Goal: Information Seeking & Learning: Check status

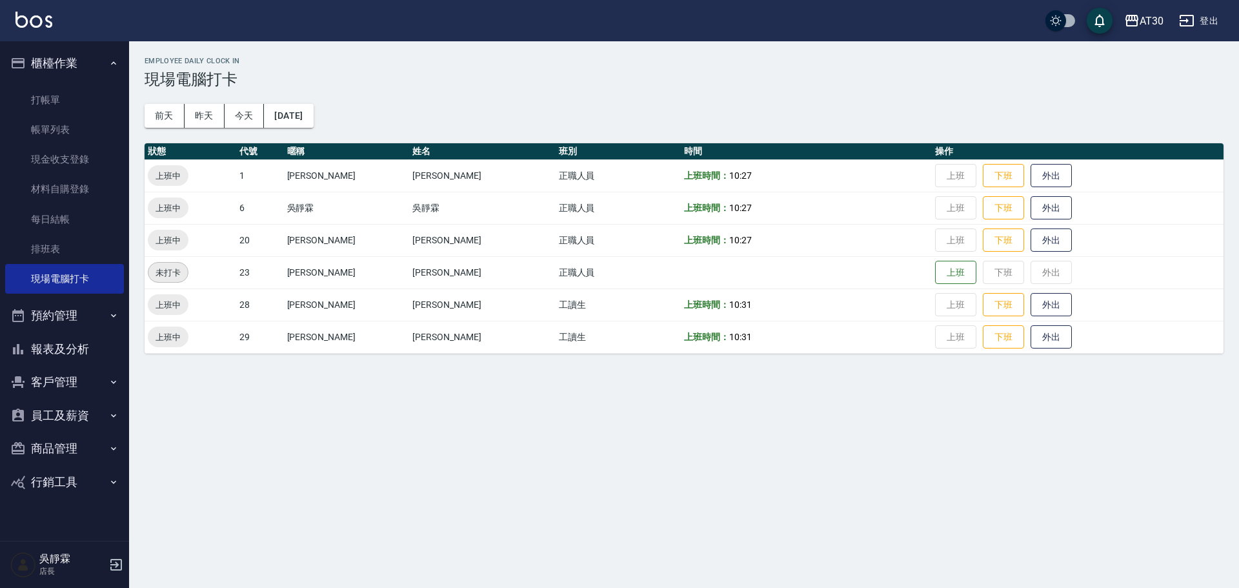
click at [39, 379] on button "客戶管理" at bounding box center [64, 382] width 119 height 34
click at [68, 428] on link "客戶列表" at bounding box center [64, 419] width 119 height 30
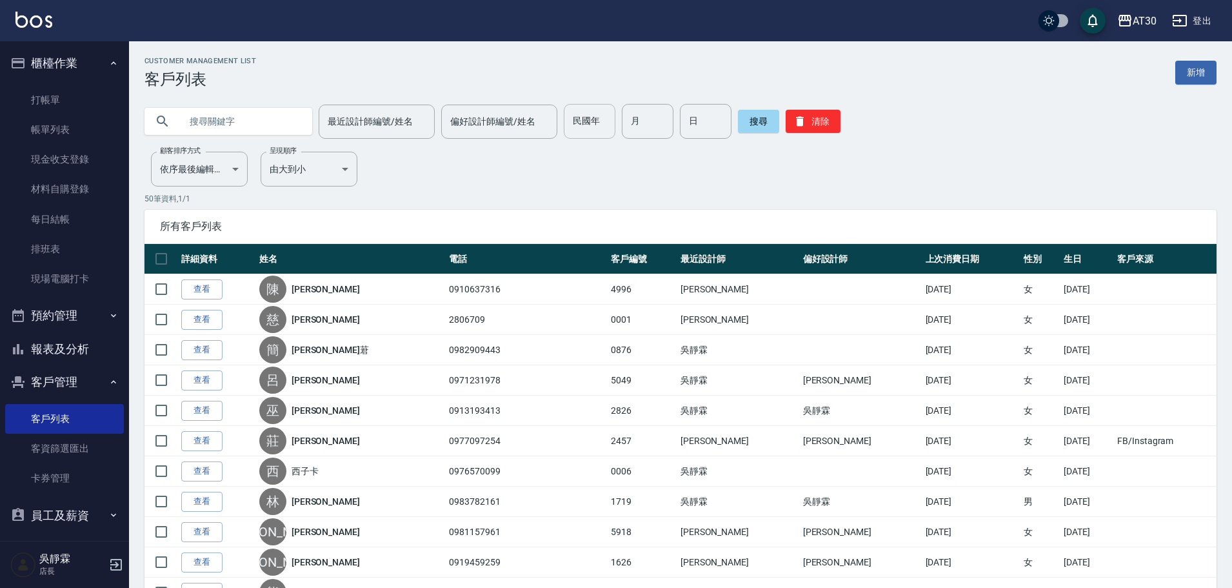
click at [589, 126] on input "民國年" at bounding box center [590, 121] width 52 height 35
type input "77"
type input "5"
type input "14"
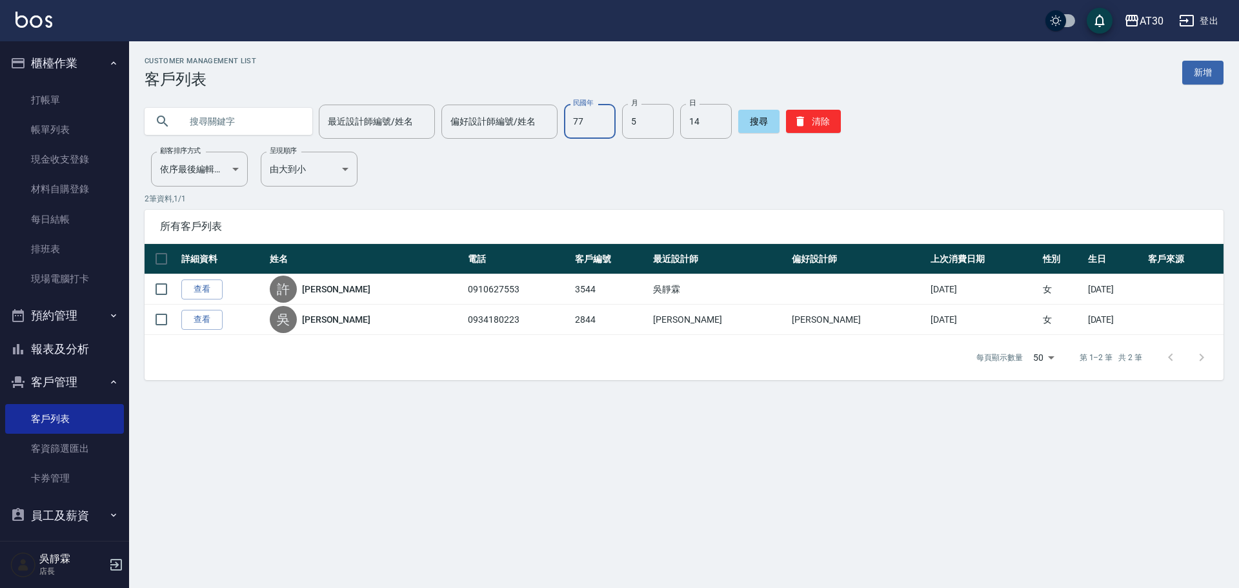
click at [594, 131] on input "77" at bounding box center [590, 121] width 52 height 35
type input "83"
type input "2"
type input "19"
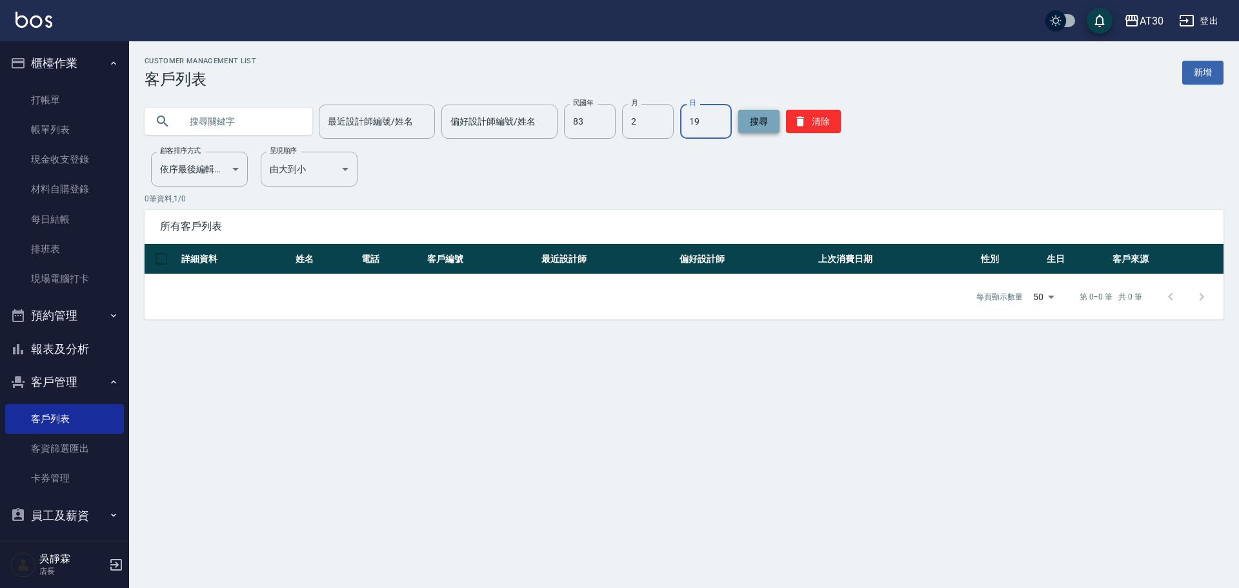
click at [755, 123] on button "搜尋" at bounding box center [758, 121] width 41 height 23
click at [590, 124] on input "83" at bounding box center [590, 121] width 52 height 35
type input "92"
type input "6"
type input "7"
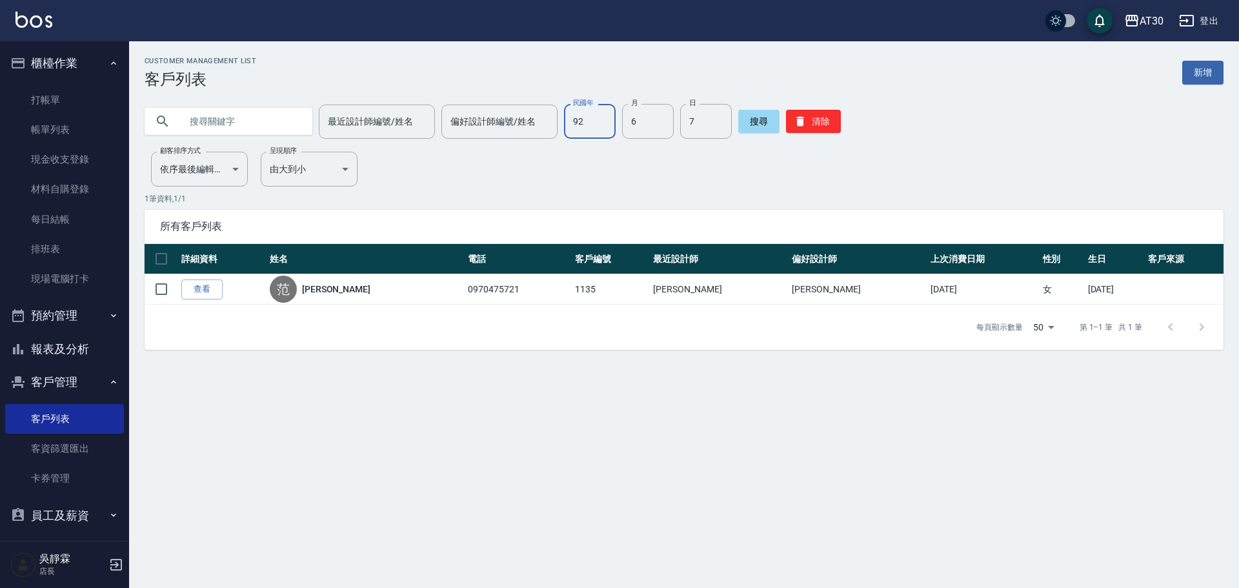
click at [579, 134] on input "92" at bounding box center [590, 121] width 52 height 35
type input "79"
type input "10"
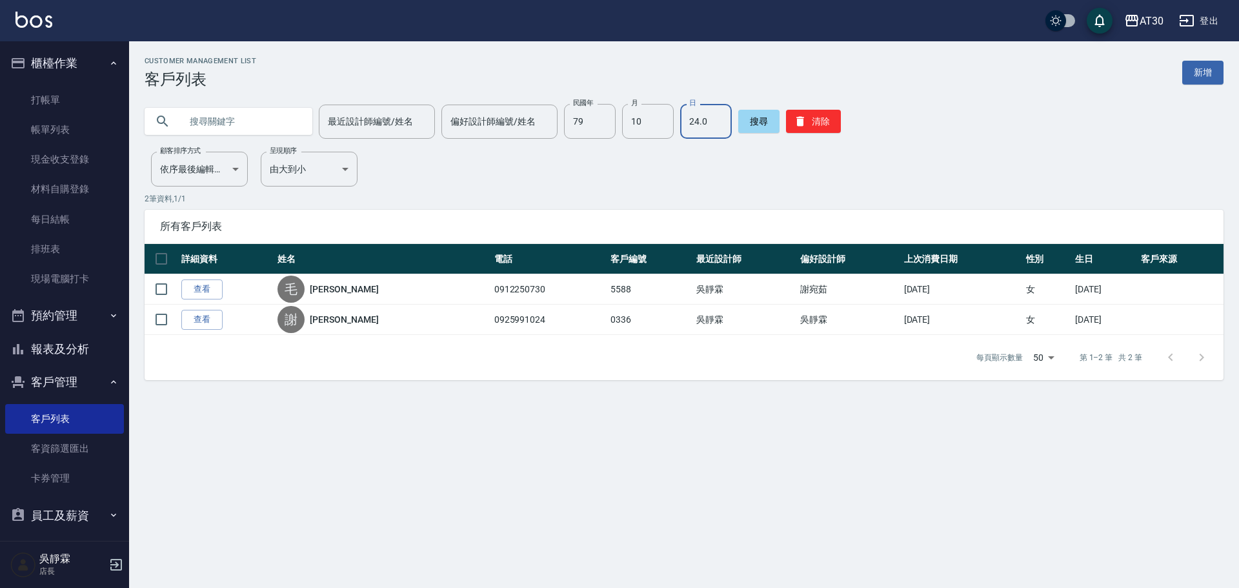
type input "24.0"
drag, startPoint x: 126, startPoint y: 397, endPoint x: 297, endPoint y: 508, distance: 204.0
click at [297, 508] on div "Customer Management List 客戶列表 新增 最近設計師編號/姓名 最近設計師編號/姓名 偏好設計師編號/姓名 偏好設計師編號/姓名 民國…" at bounding box center [619, 294] width 1239 height 588
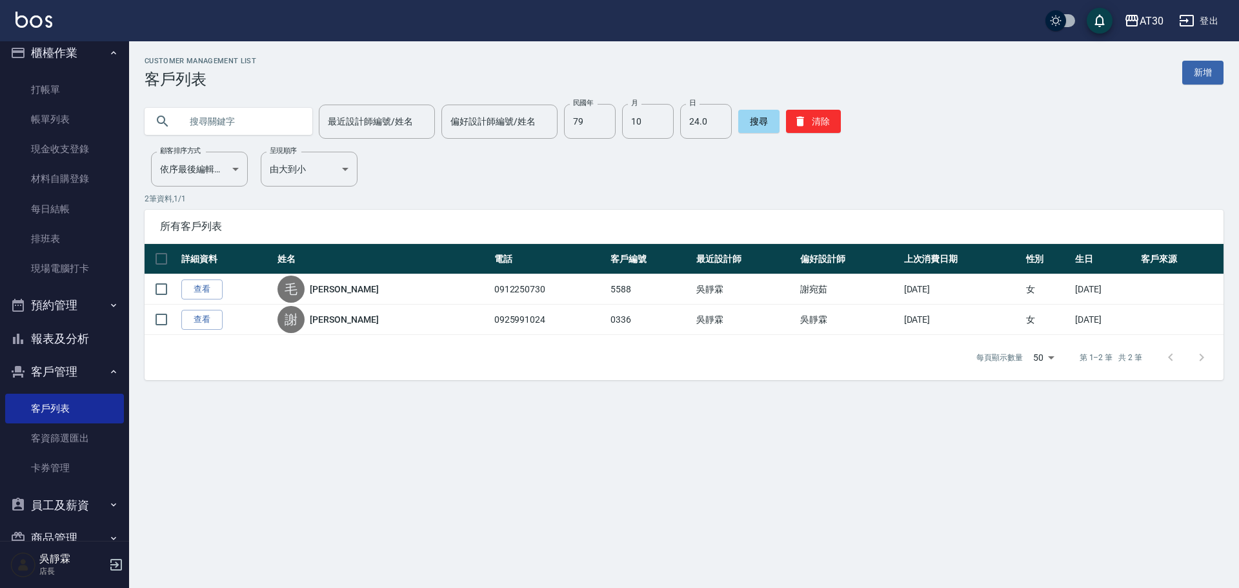
scroll to position [46, 0]
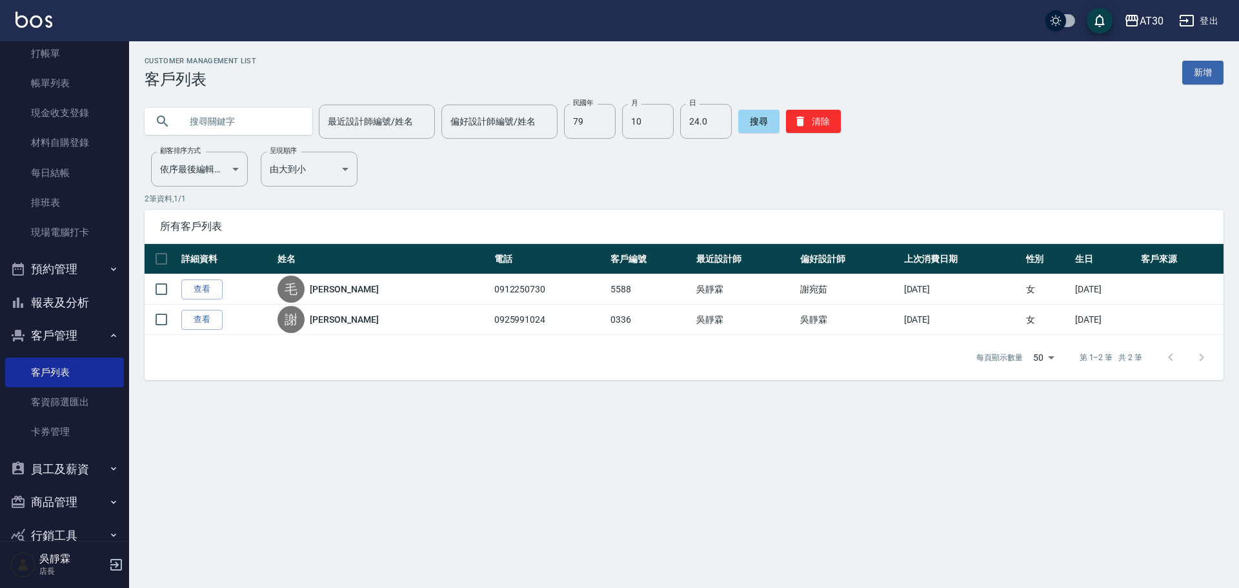
click at [99, 472] on button "員工及薪資" at bounding box center [64, 469] width 119 height 34
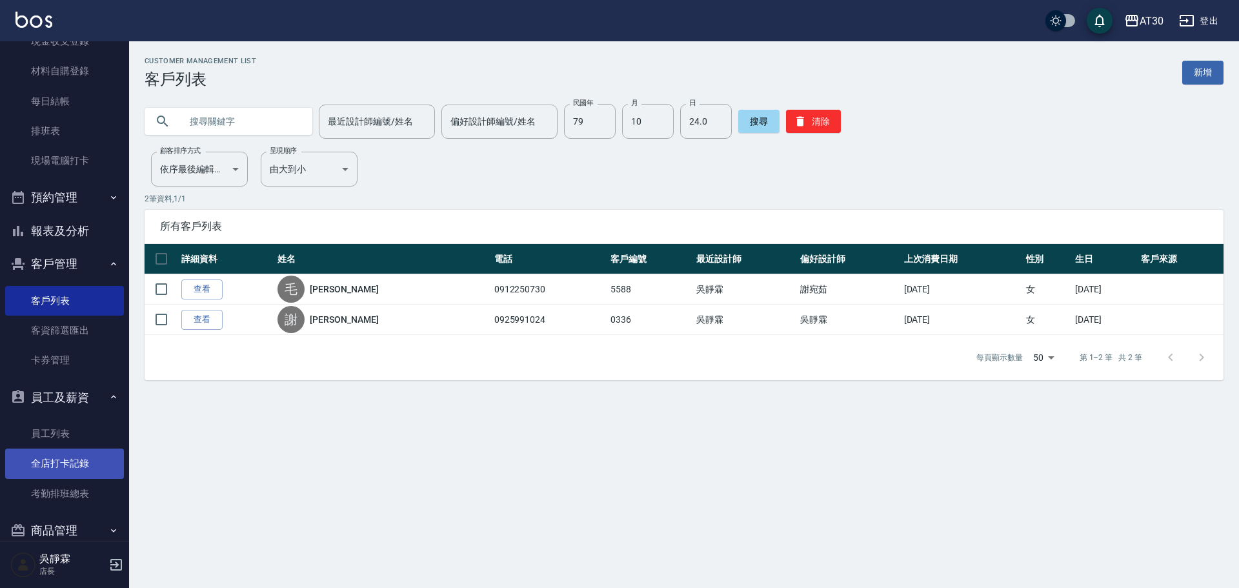
scroll to position [154, 0]
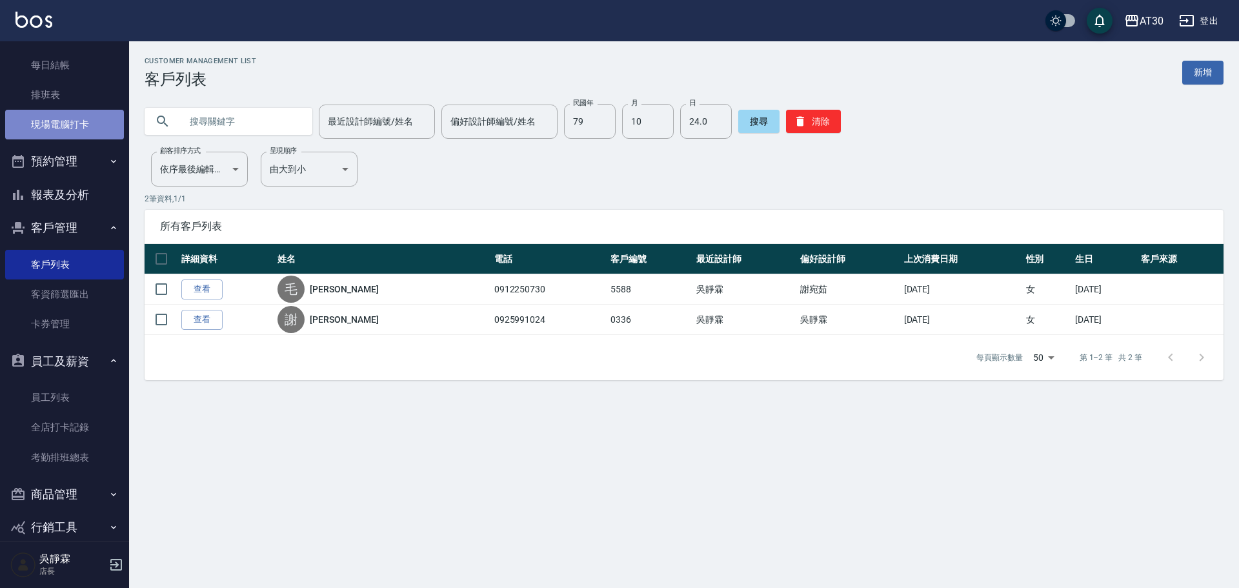
drag, startPoint x: 81, startPoint y: 125, endPoint x: 73, endPoint y: 138, distance: 15.0
click at [79, 126] on link "現場電腦打卡" at bounding box center [64, 125] width 119 height 30
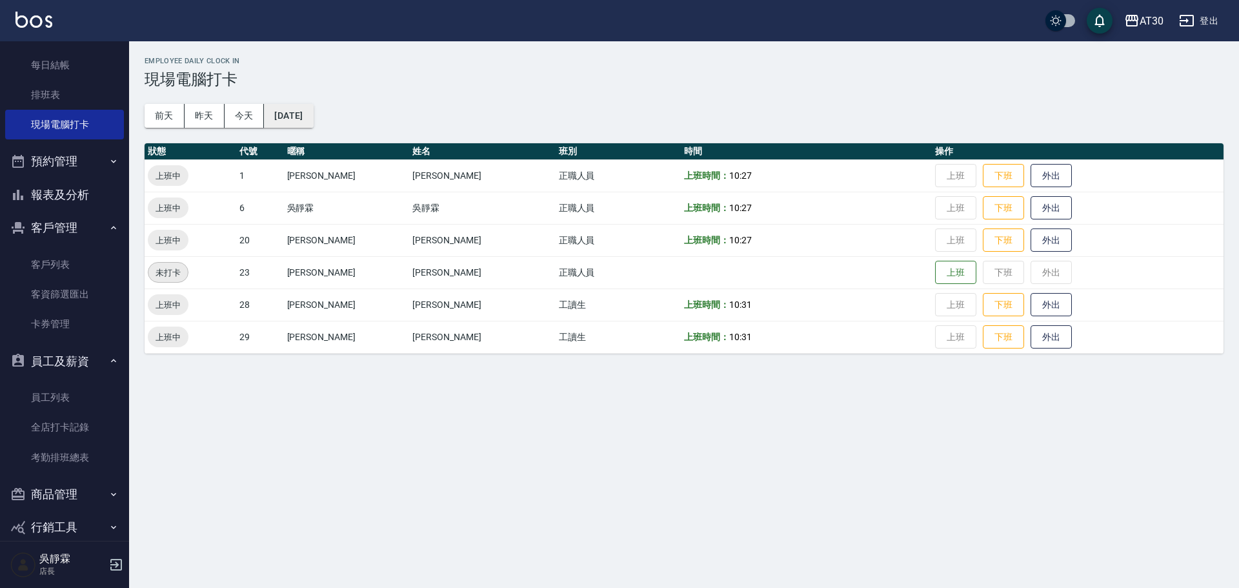
click at [313, 121] on button "[DATE]" at bounding box center [288, 116] width 49 height 24
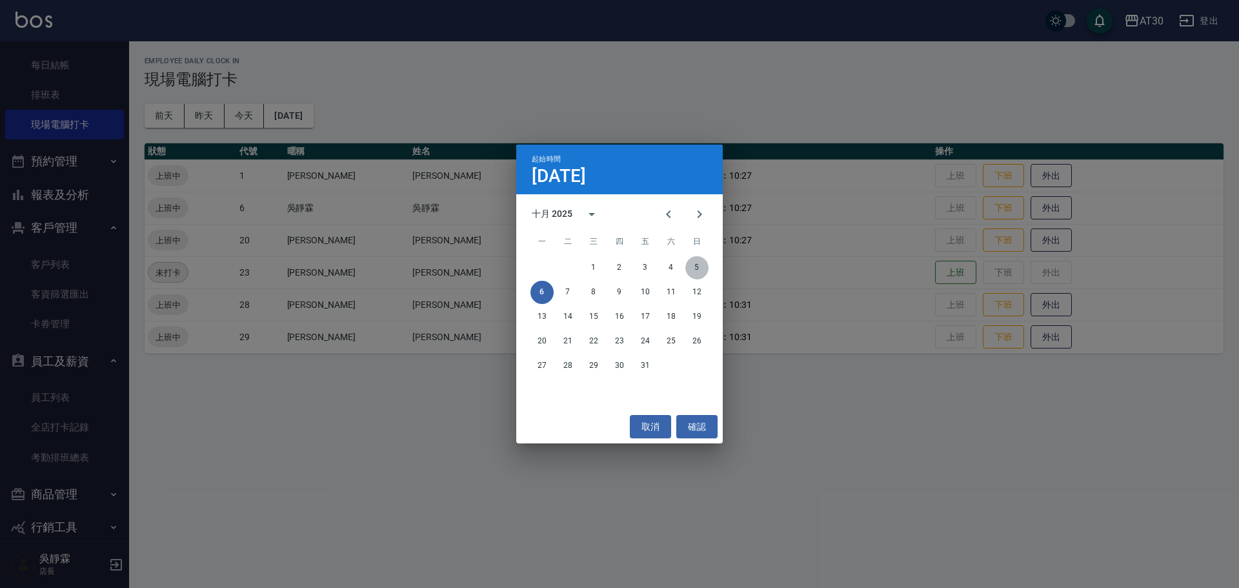
click at [701, 271] on button "5" at bounding box center [696, 267] width 23 height 23
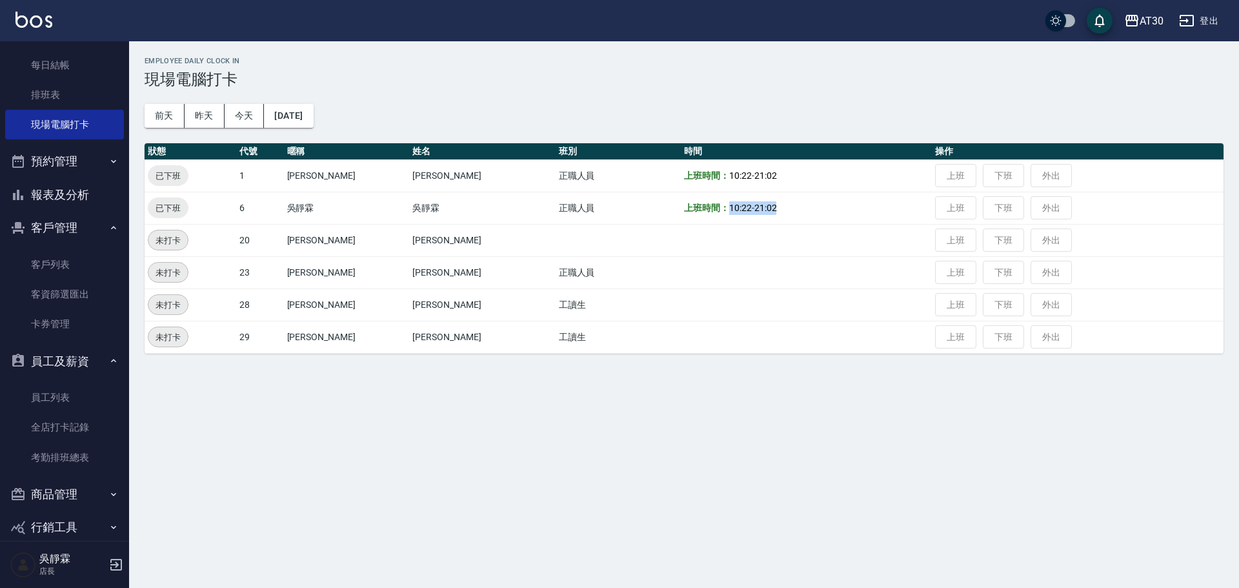
drag, startPoint x: 685, startPoint y: 209, endPoint x: 834, endPoint y: 198, distance: 149.4
click at [834, 198] on td "上班時間： 10:22 - 21:02" at bounding box center [806, 208] width 251 height 32
click at [835, 198] on td "上班時間： 10:22 - 21:02" at bounding box center [806, 208] width 251 height 32
drag, startPoint x: 786, startPoint y: 228, endPoint x: 777, endPoint y: 218, distance: 12.8
click at [785, 227] on td at bounding box center [806, 240] width 251 height 32
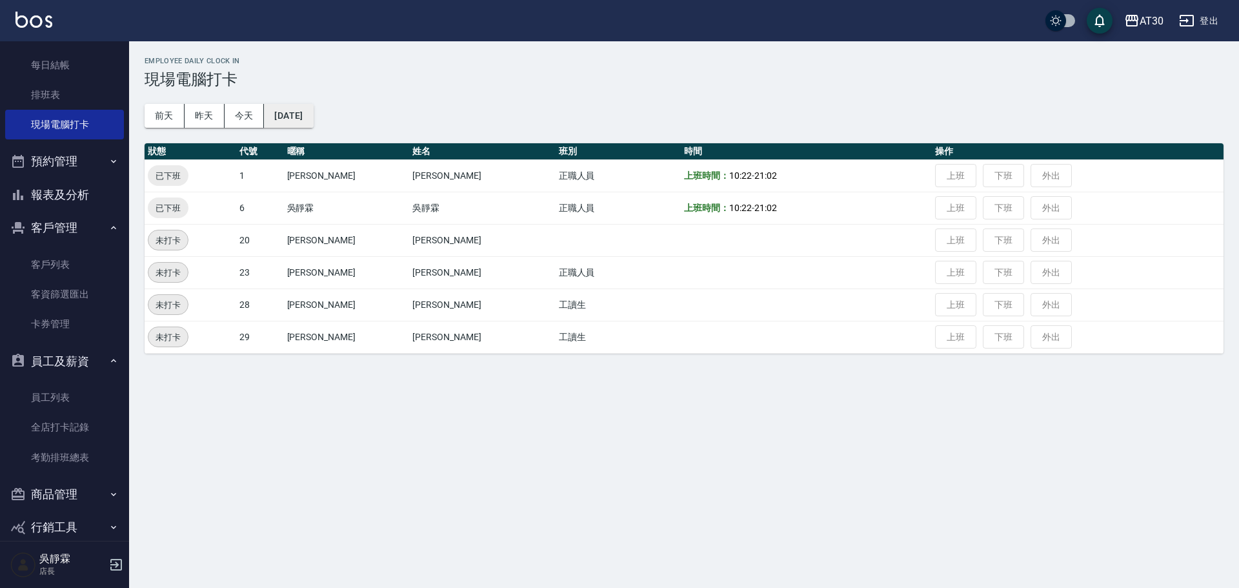
click at [302, 115] on button "[DATE]" at bounding box center [288, 116] width 49 height 24
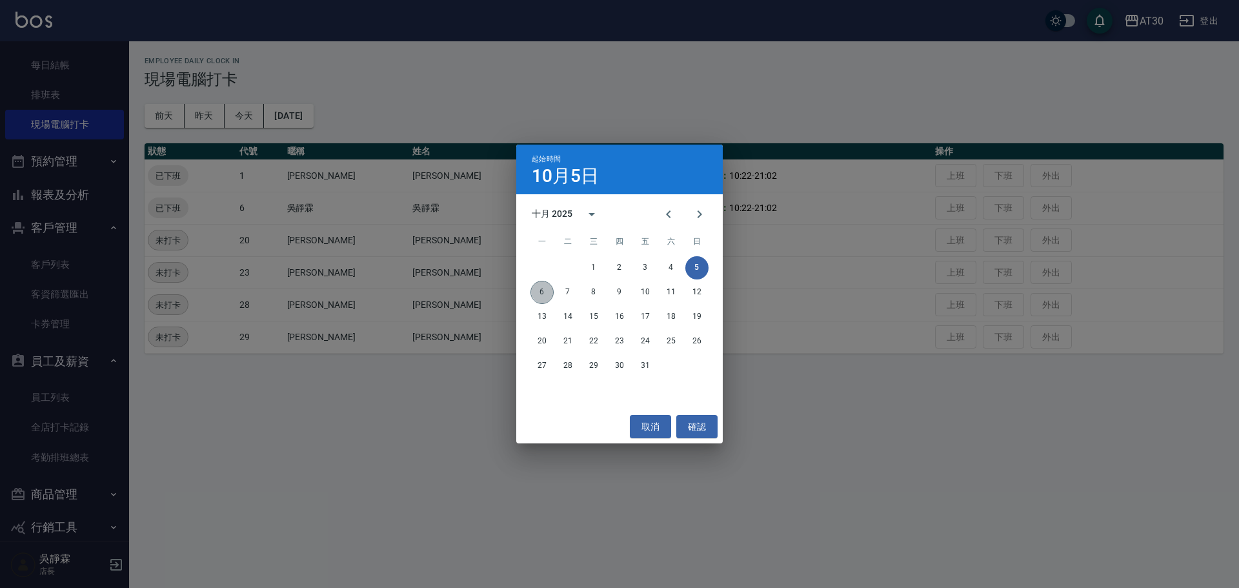
click at [546, 294] on button "6" at bounding box center [541, 292] width 23 height 23
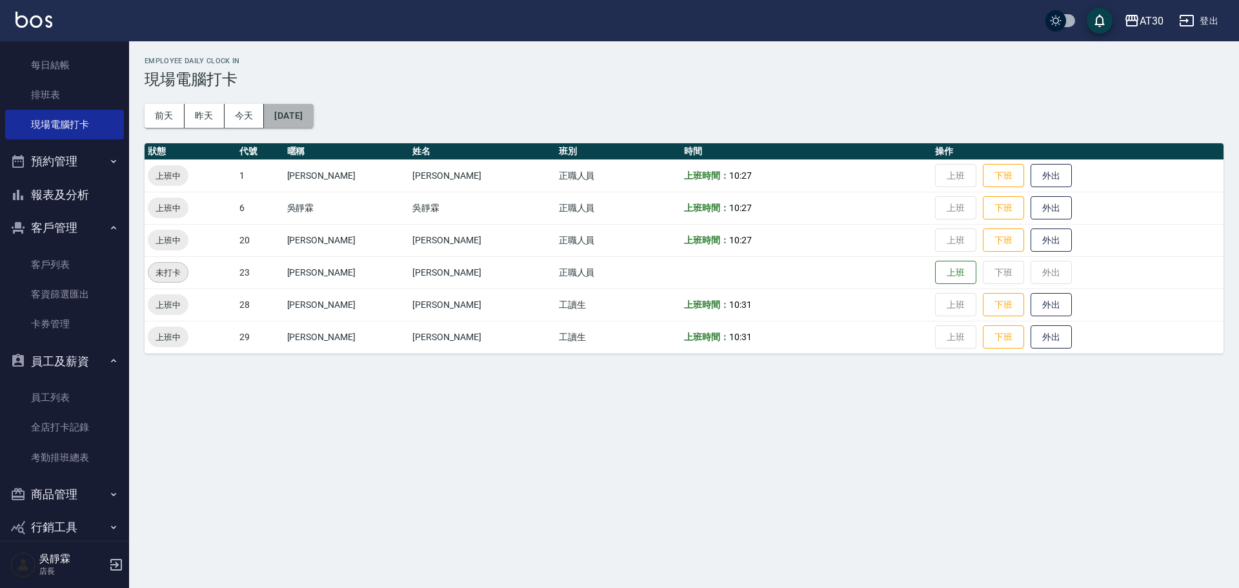
click at [302, 116] on button "[DATE]" at bounding box center [288, 116] width 49 height 24
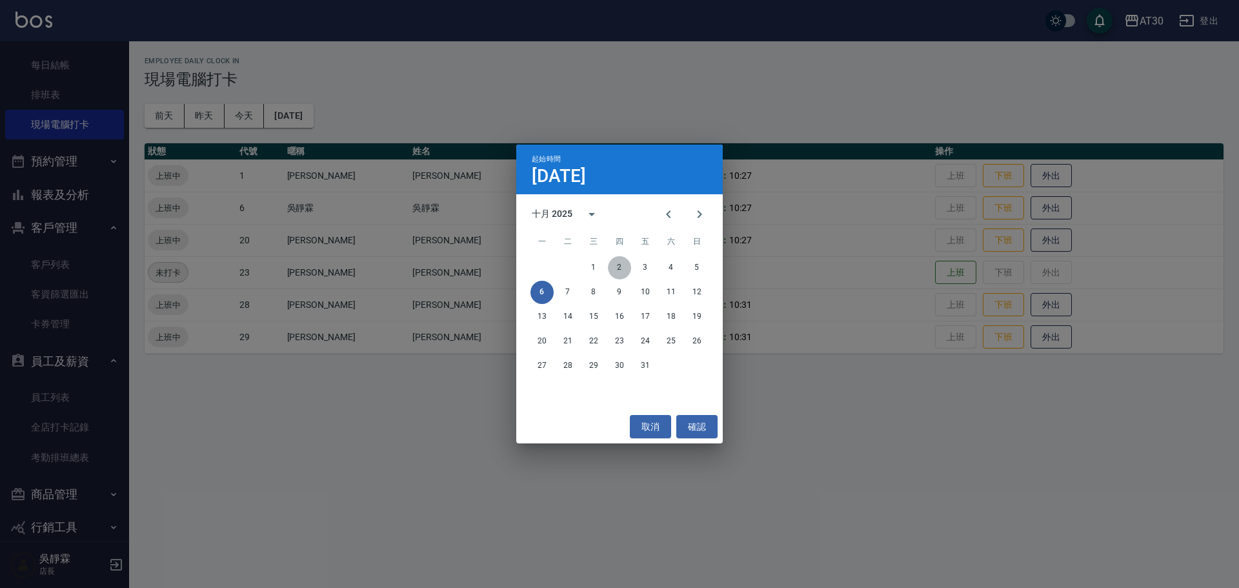
click at [612, 265] on button "2" at bounding box center [619, 267] width 23 height 23
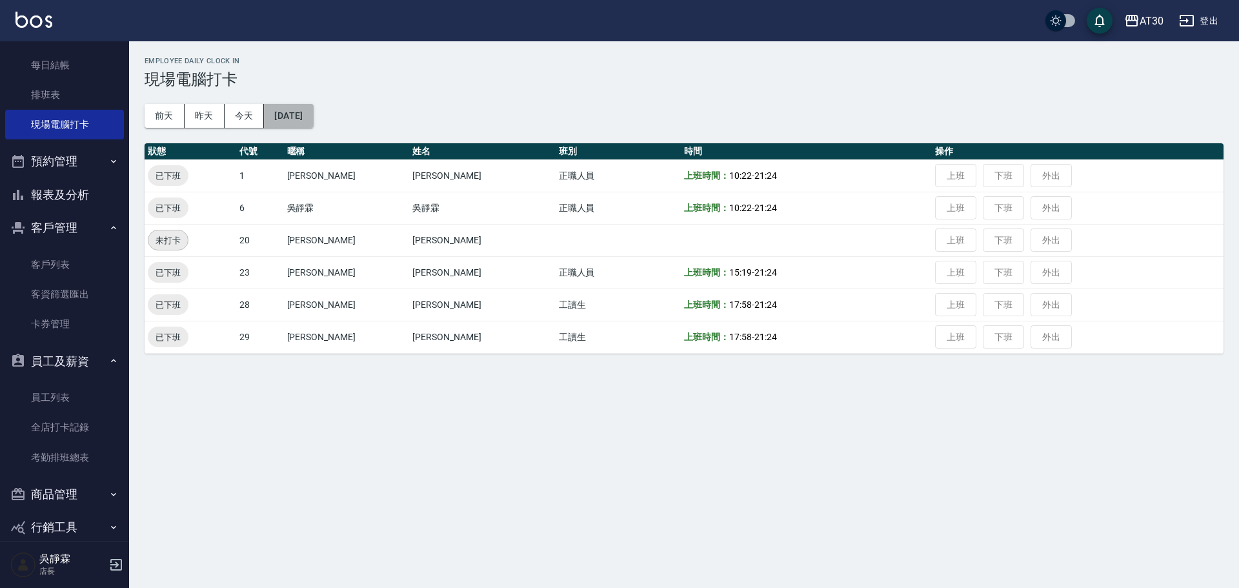
click at [311, 118] on button "[DATE]" at bounding box center [288, 116] width 49 height 24
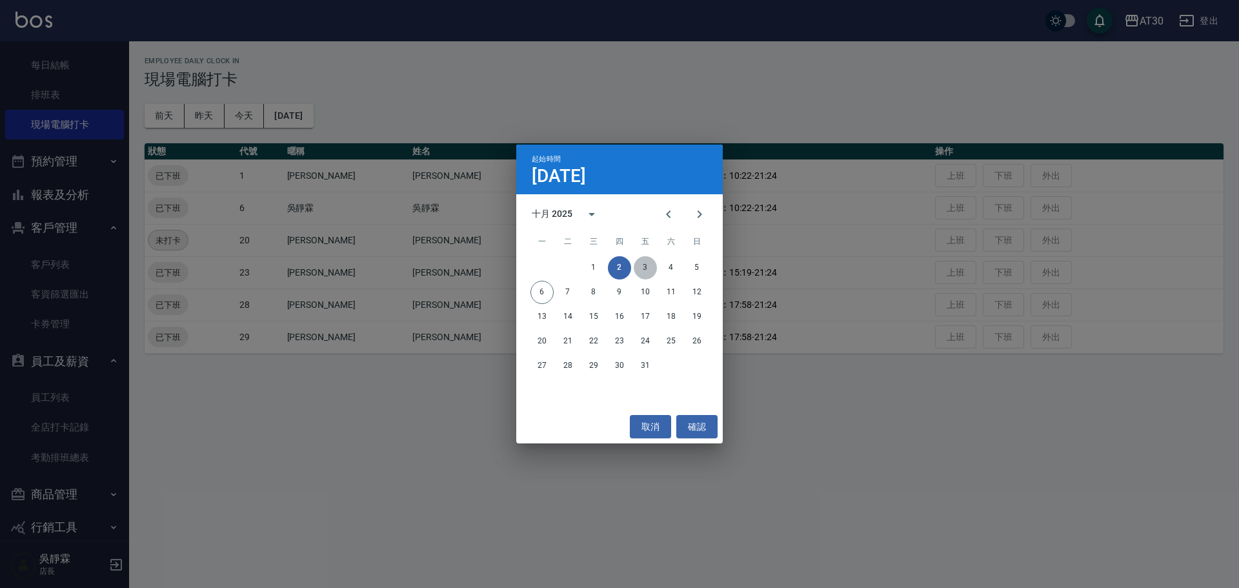
click at [652, 270] on button "3" at bounding box center [645, 267] width 23 height 23
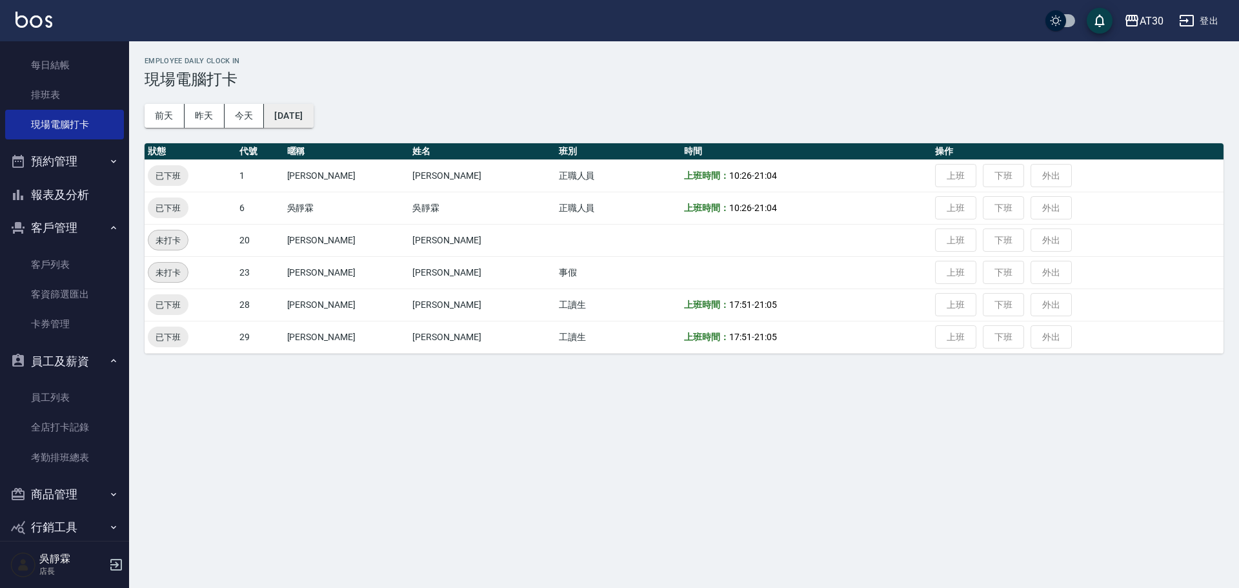
click at [294, 112] on button "[DATE]" at bounding box center [288, 116] width 49 height 24
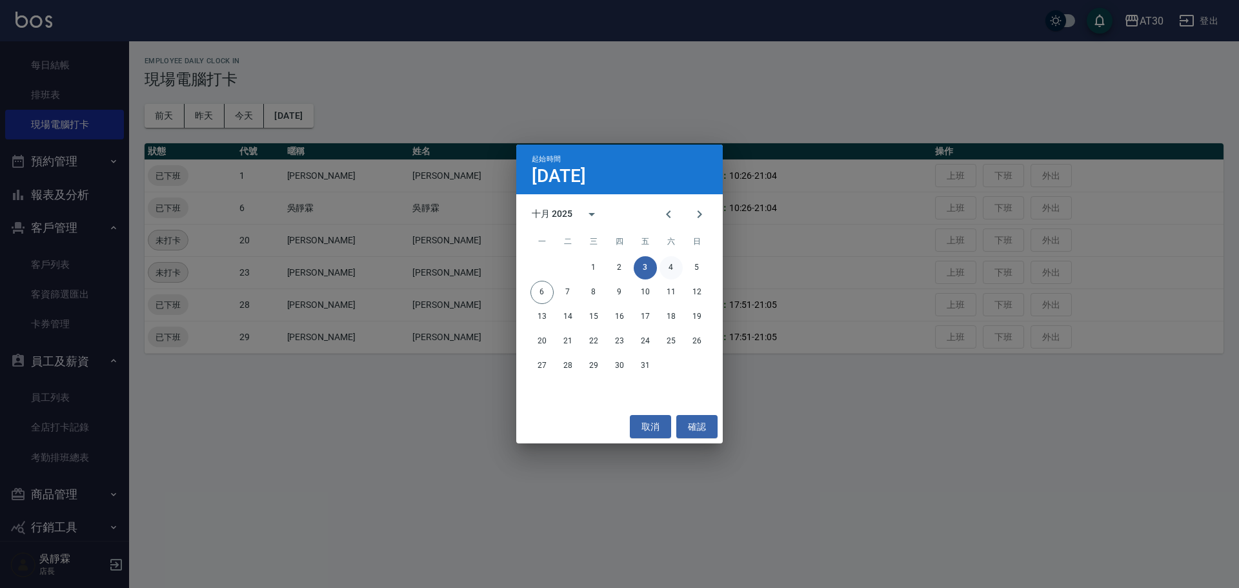
click at [669, 272] on button "4" at bounding box center [670, 267] width 23 height 23
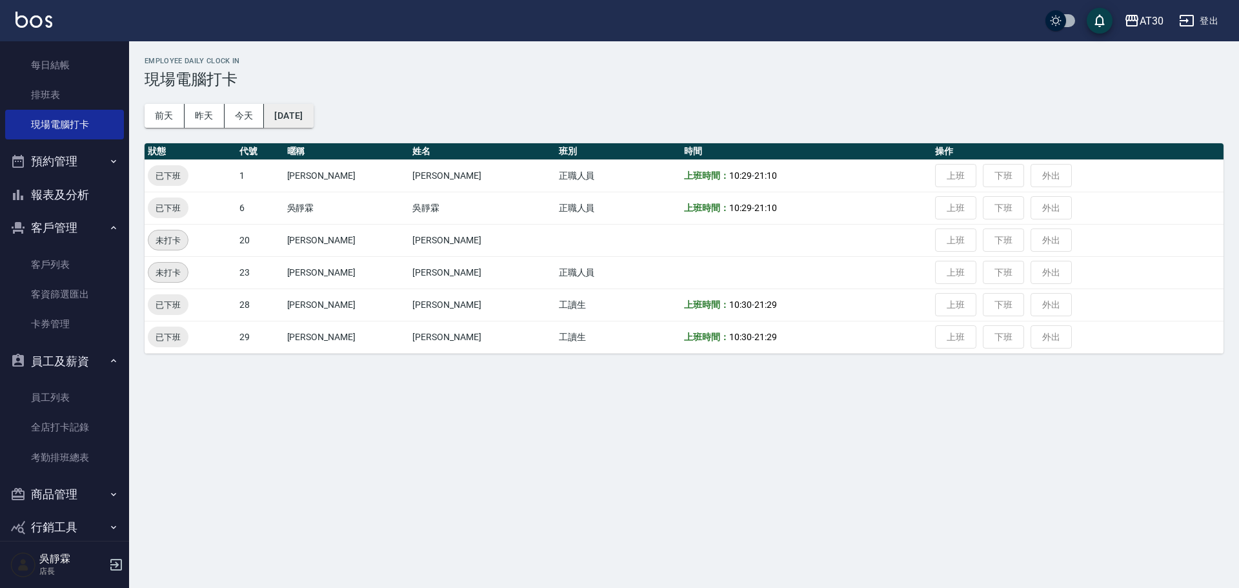
click at [313, 115] on button "[DATE]" at bounding box center [288, 116] width 49 height 24
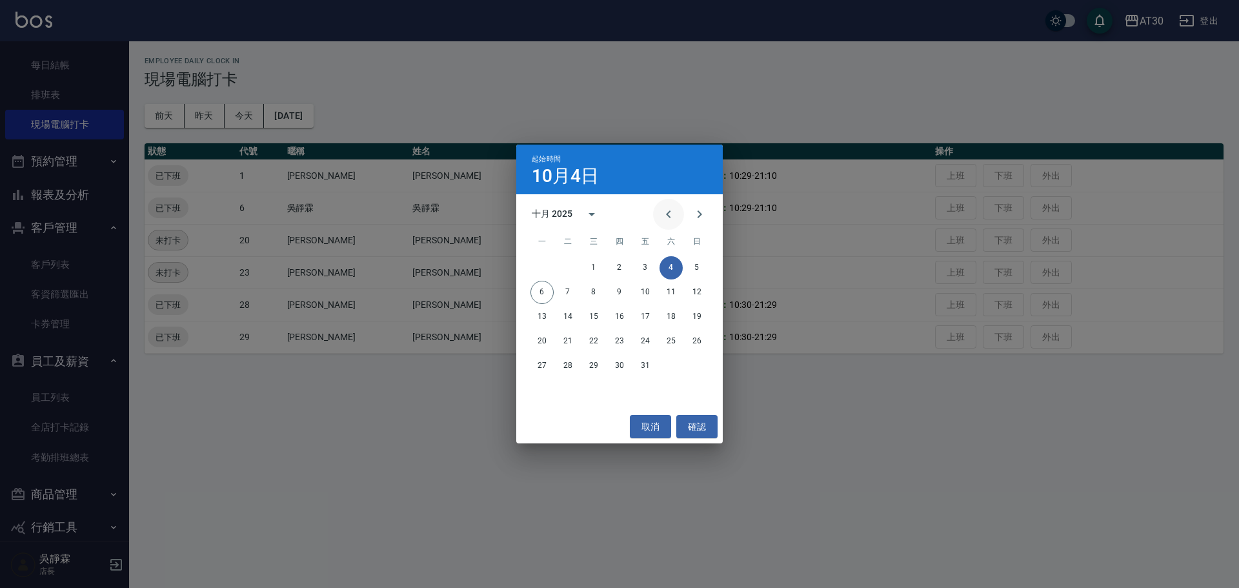
click at [668, 223] on button "Previous month" at bounding box center [668, 214] width 31 height 31
click at [639, 335] on button "26" at bounding box center [645, 341] width 23 height 23
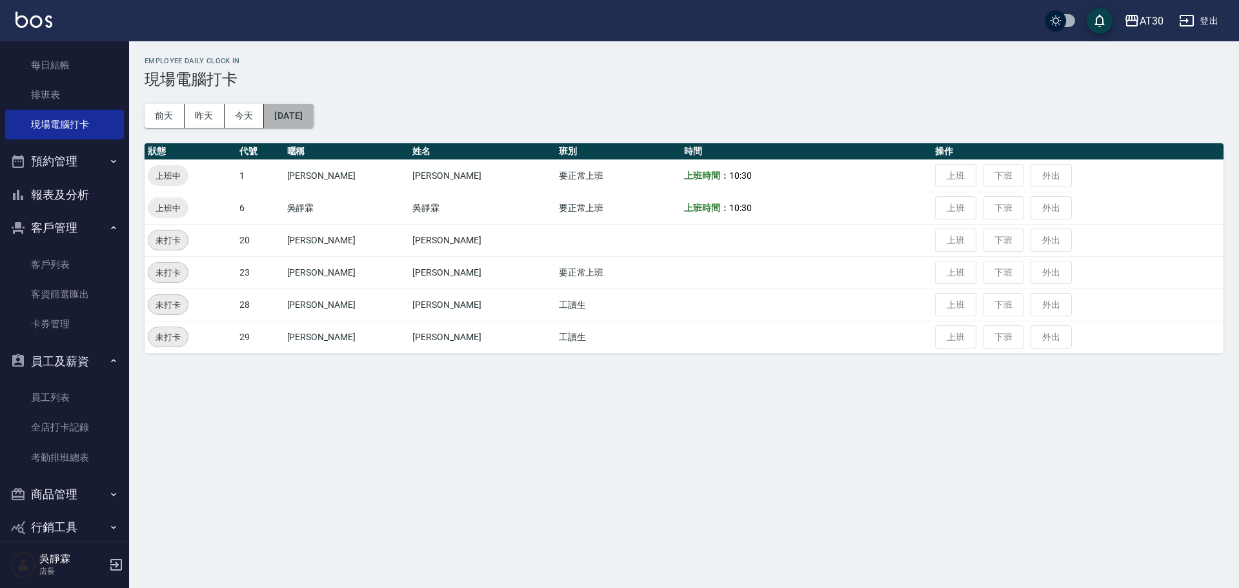
click at [313, 119] on button "[DATE]" at bounding box center [288, 116] width 49 height 24
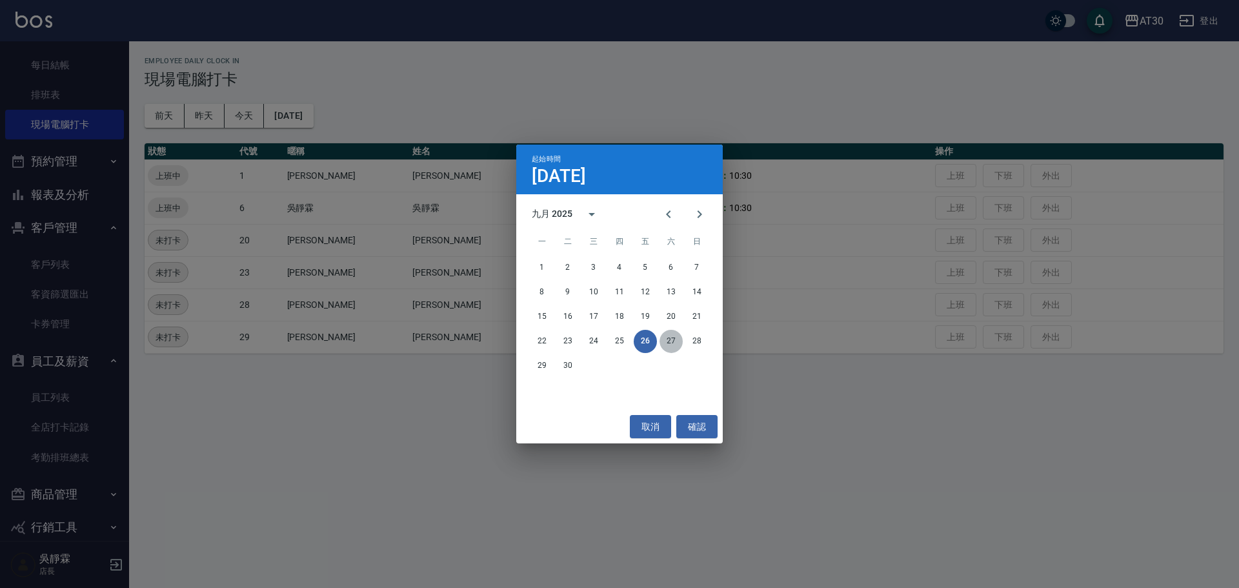
click at [672, 342] on button "27" at bounding box center [670, 341] width 23 height 23
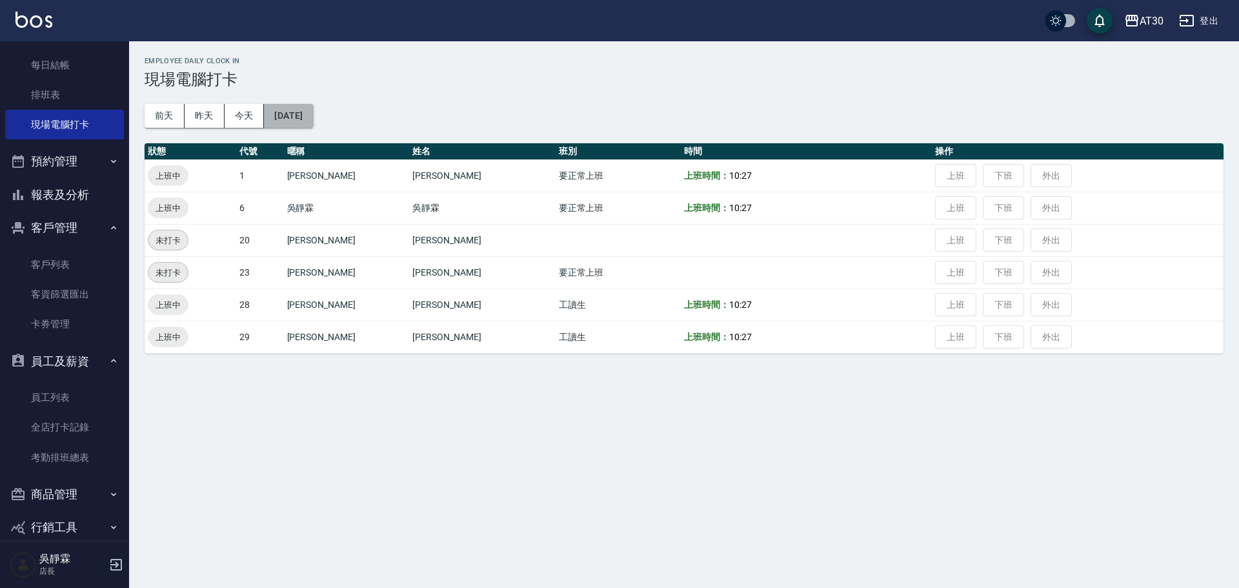
click at [309, 112] on button "[DATE]" at bounding box center [288, 116] width 49 height 24
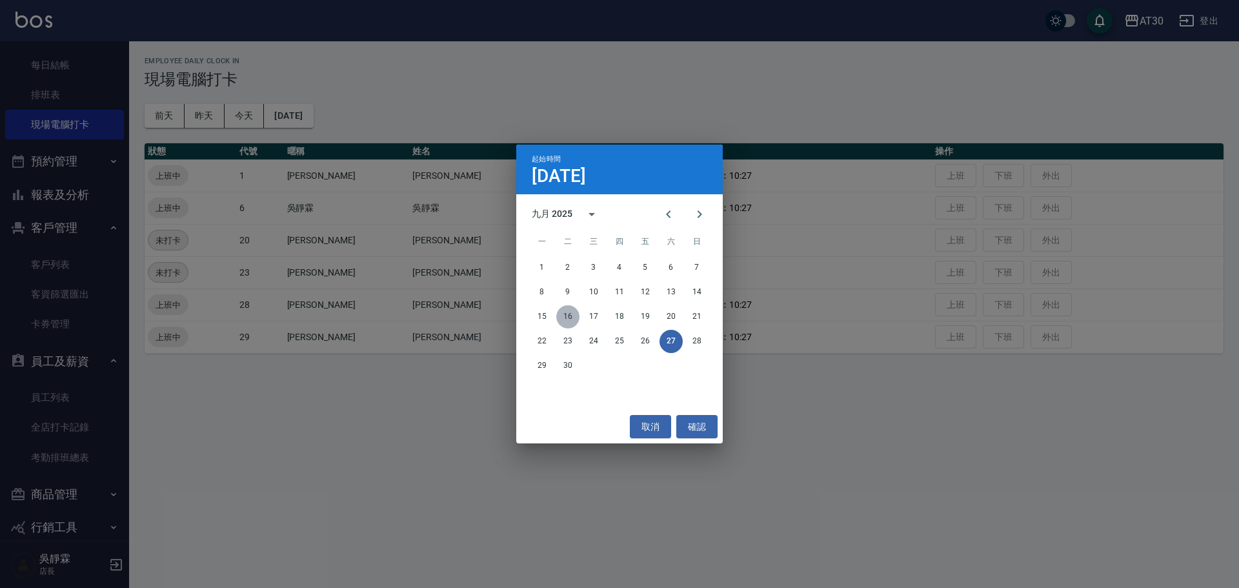
click at [566, 314] on button "16" at bounding box center [567, 316] width 23 height 23
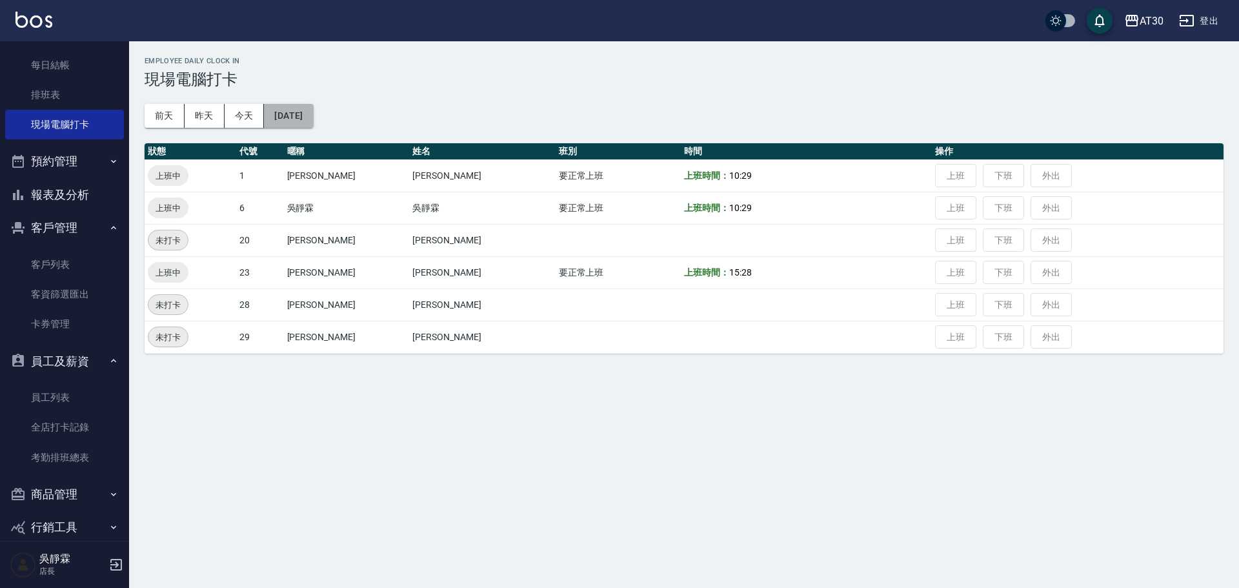
click at [309, 117] on button "[DATE]" at bounding box center [288, 116] width 49 height 24
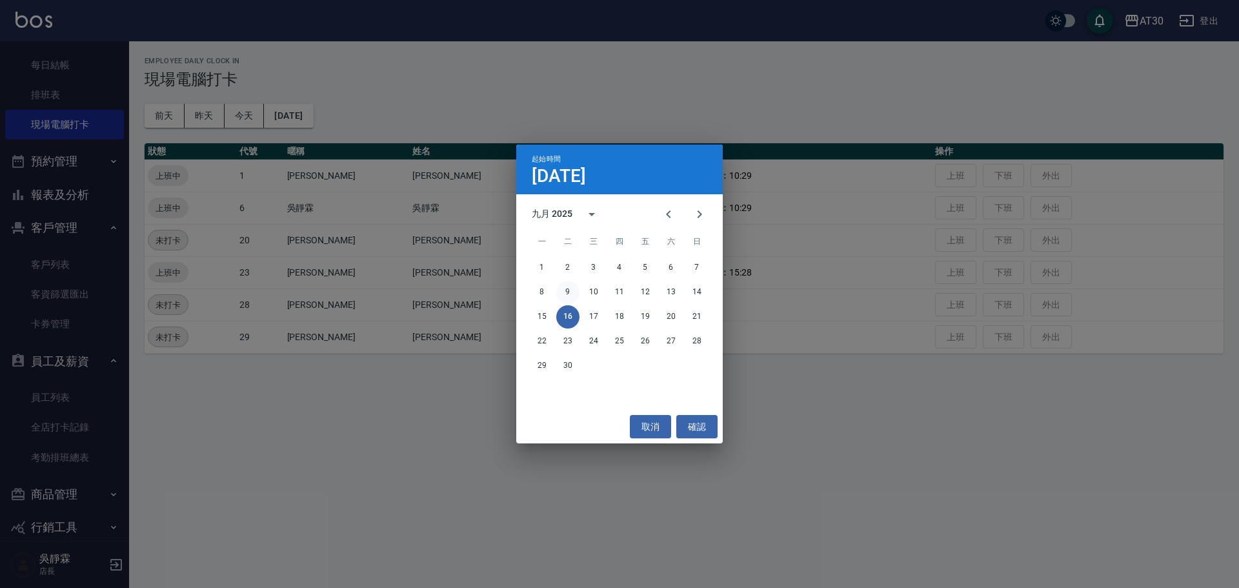
click at [575, 289] on button "9" at bounding box center [567, 292] width 23 height 23
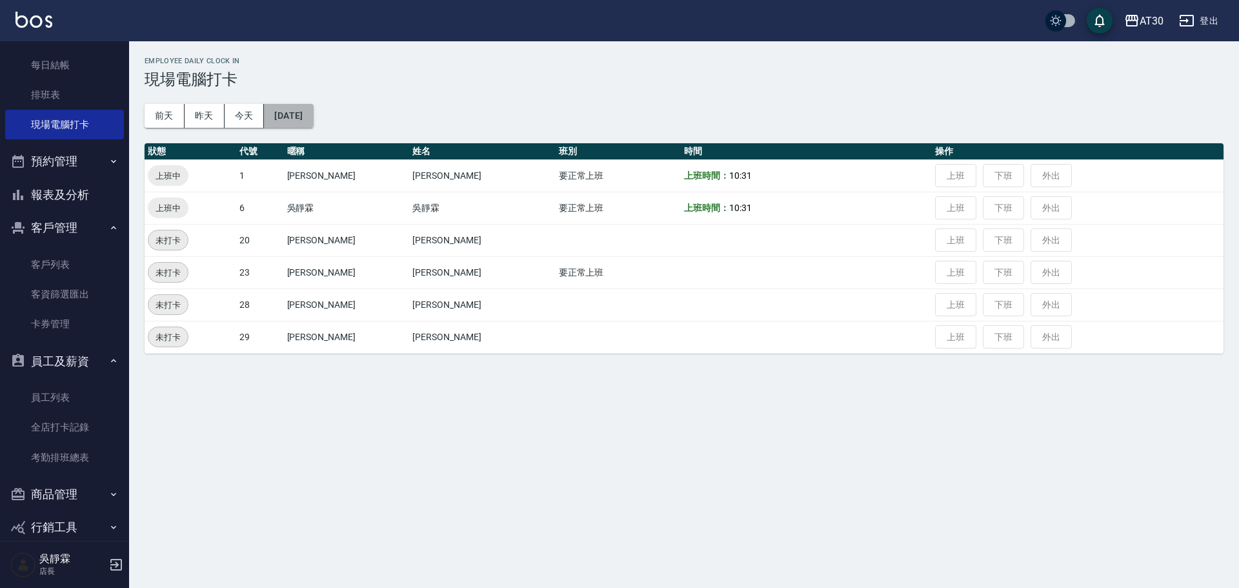
click at [313, 115] on button "[DATE]" at bounding box center [288, 116] width 49 height 24
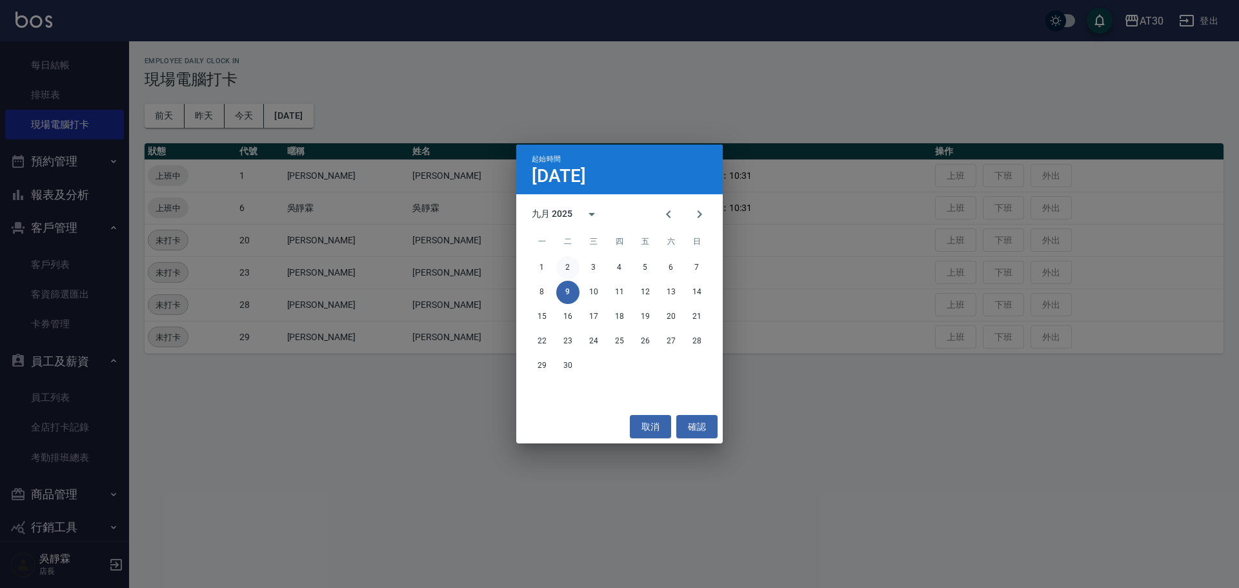
click at [565, 273] on button "2" at bounding box center [567, 267] width 23 height 23
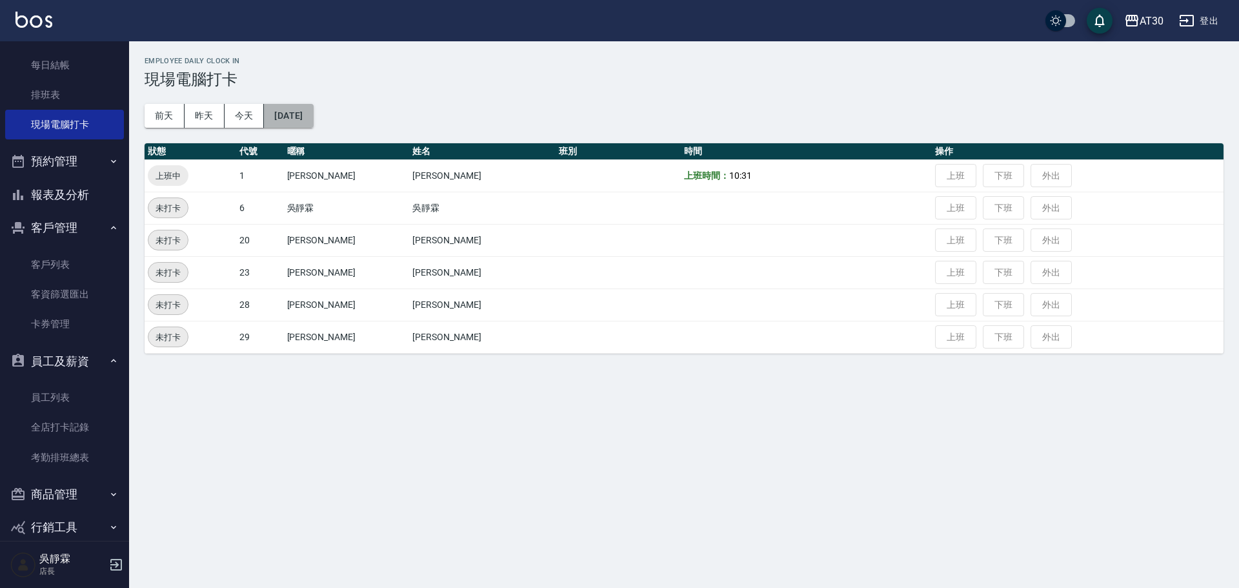
click at [313, 119] on button "[DATE]" at bounding box center [288, 116] width 49 height 24
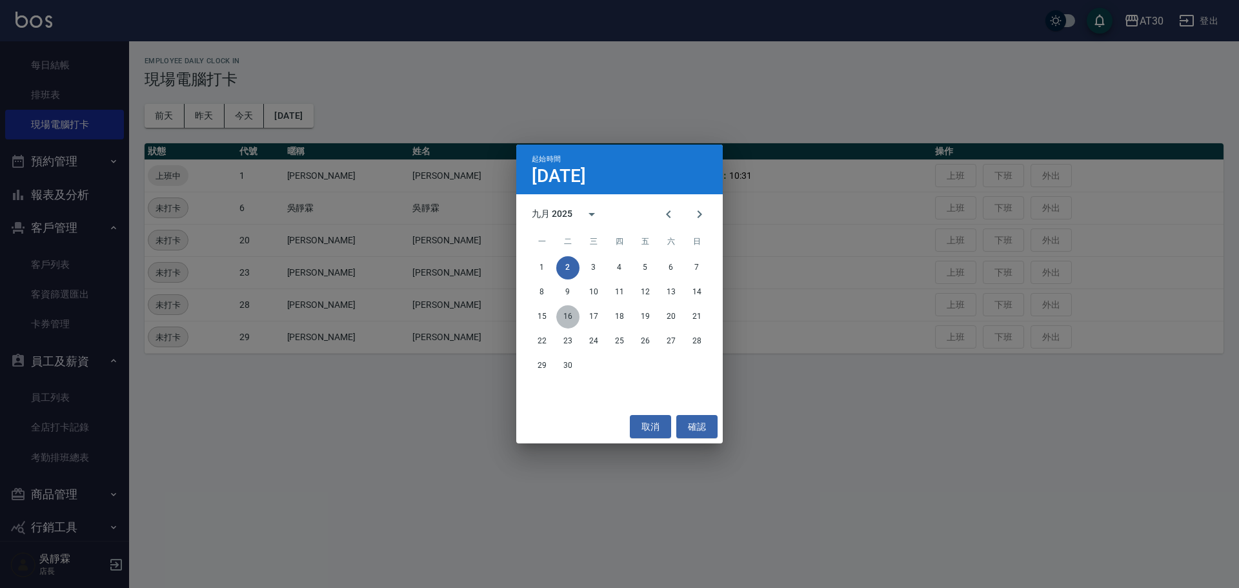
click at [571, 314] on button "16" at bounding box center [567, 316] width 23 height 23
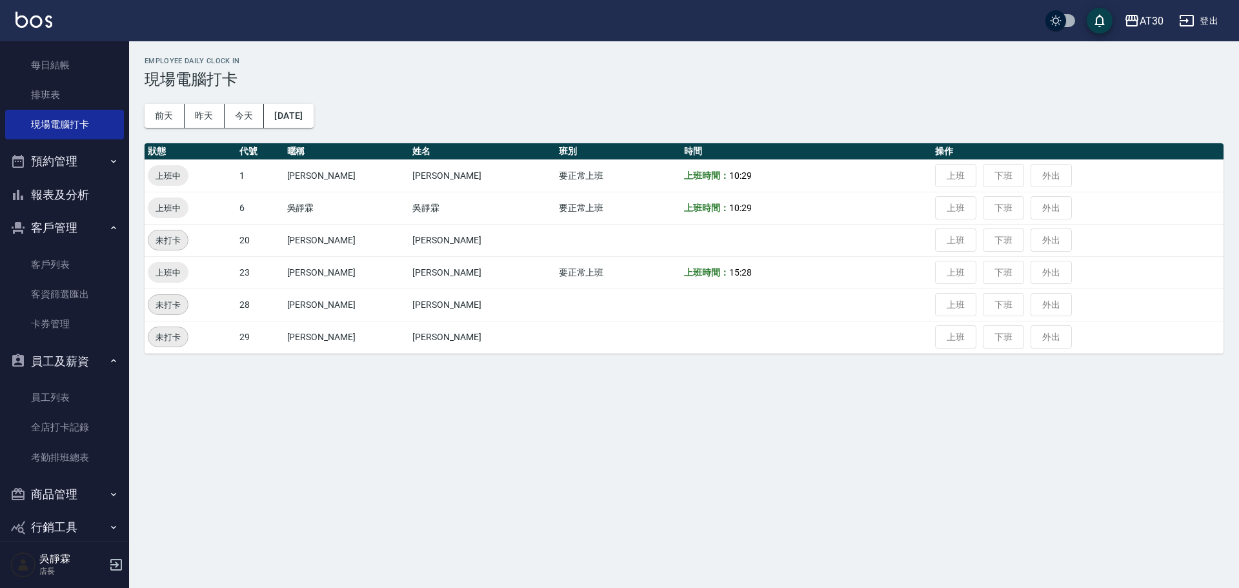
click at [315, 103] on div "Employee Daily Clock In 現場電腦打卡 [DATE] [DATE] [DATE] [DATE] 狀態 代號 暱稱 姓名 班別 時間 操作…" at bounding box center [684, 205] width 1110 height 328
click at [313, 113] on button "[DATE]" at bounding box center [288, 116] width 49 height 24
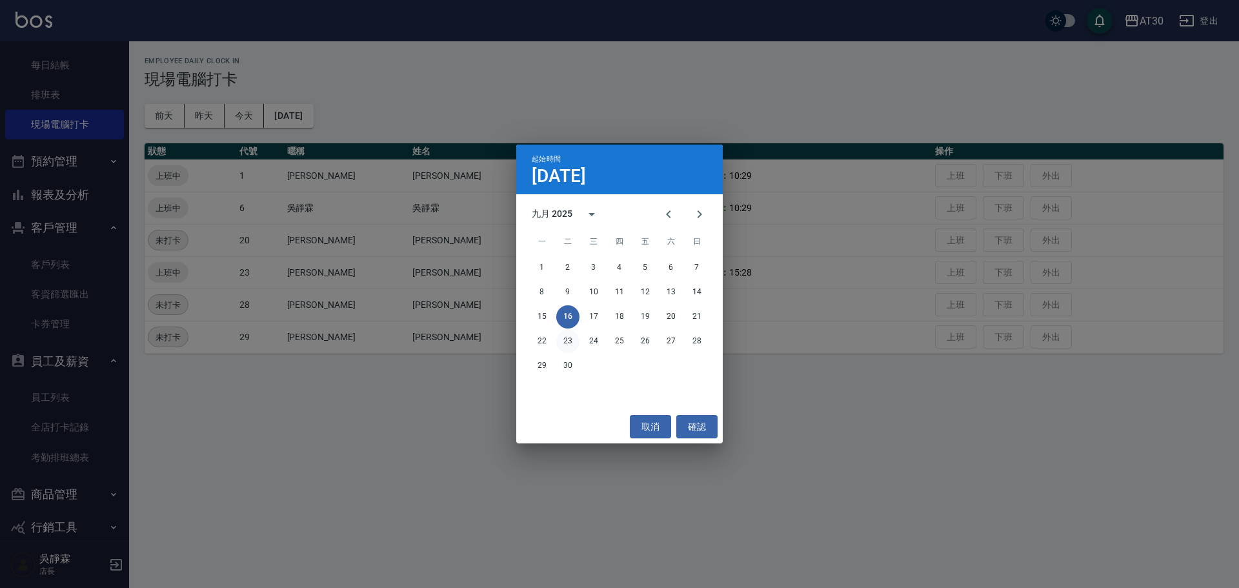
click at [567, 346] on button "23" at bounding box center [567, 341] width 23 height 23
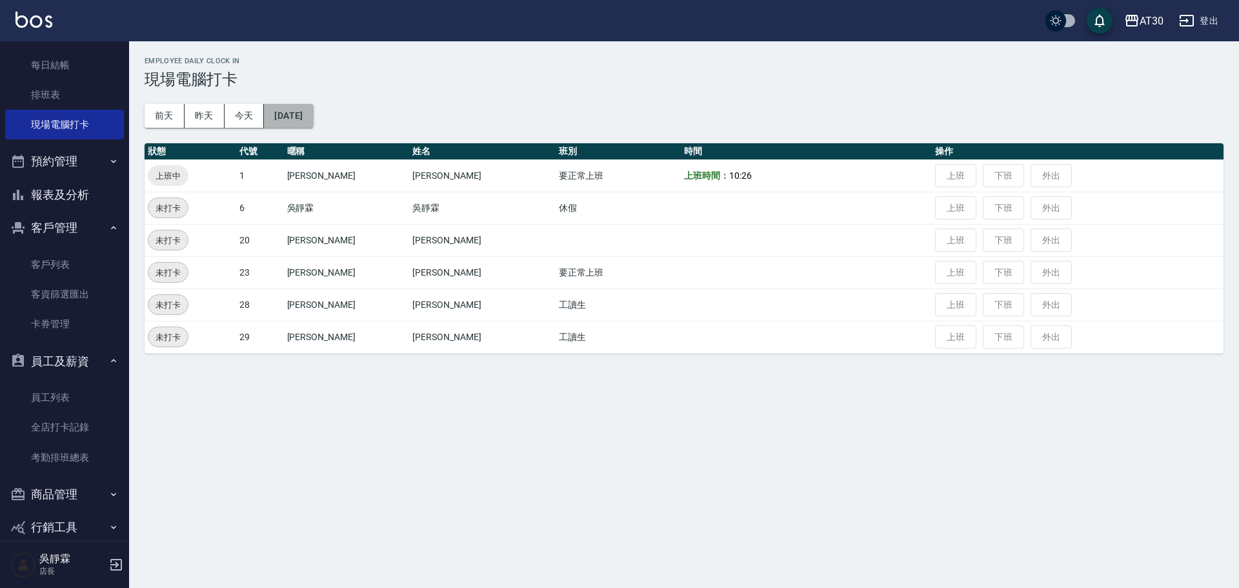
click at [313, 121] on button "[DATE]" at bounding box center [288, 116] width 49 height 24
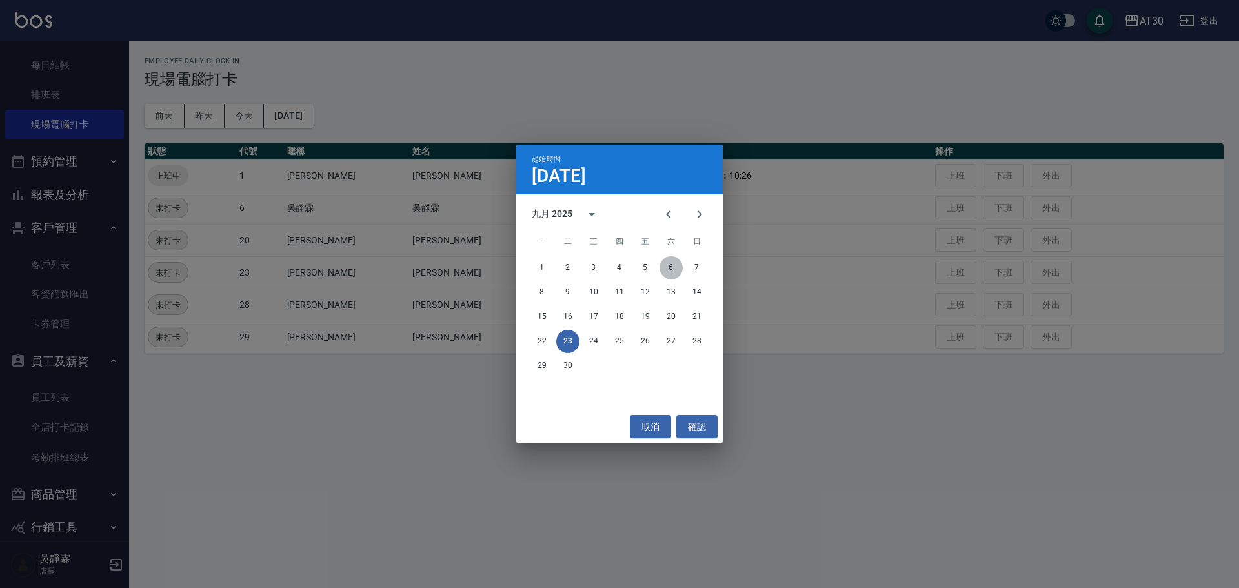
click at [674, 270] on button "6" at bounding box center [670, 267] width 23 height 23
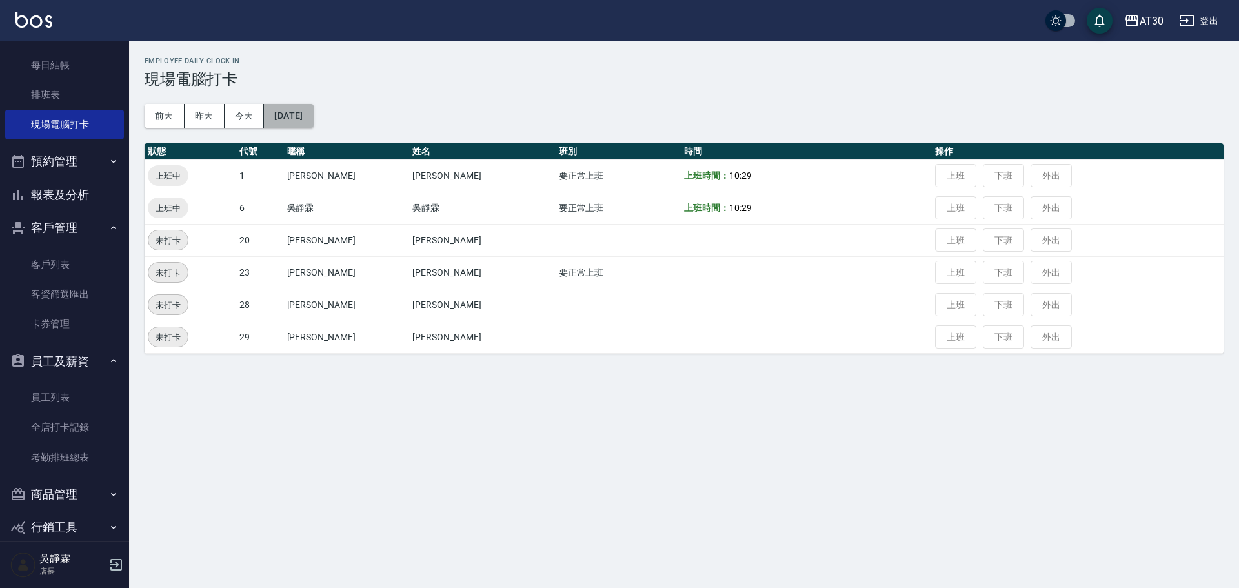
click at [312, 109] on button "[DATE]" at bounding box center [288, 116] width 49 height 24
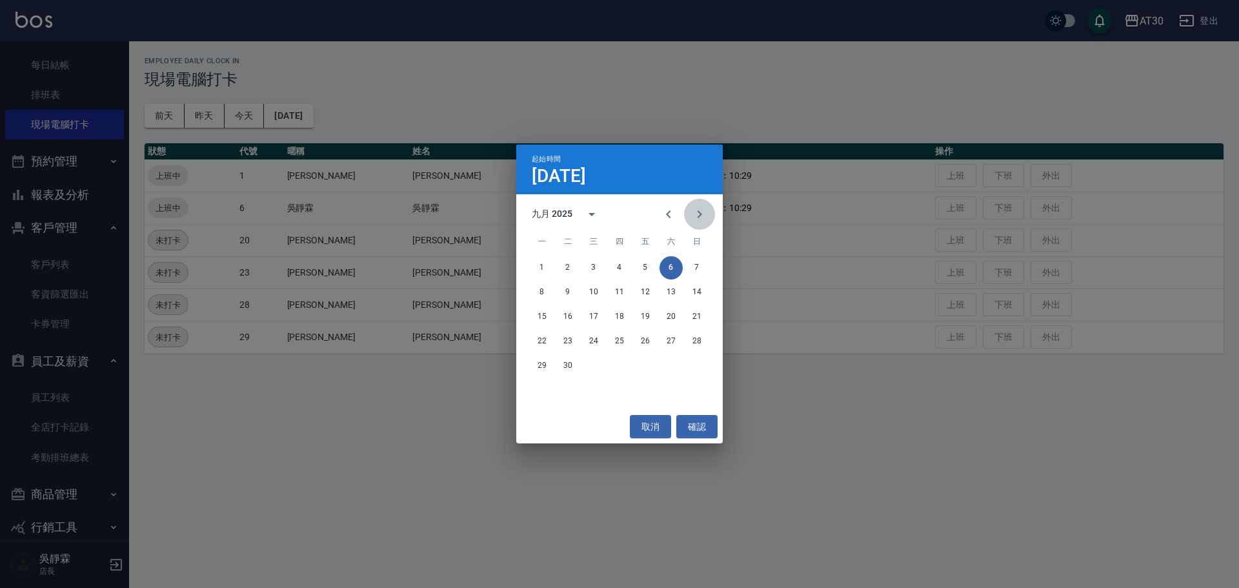
click at [704, 219] on icon "Next month" at bounding box center [699, 213] width 15 height 15
click at [666, 268] on button "4" at bounding box center [670, 267] width 23 height 23
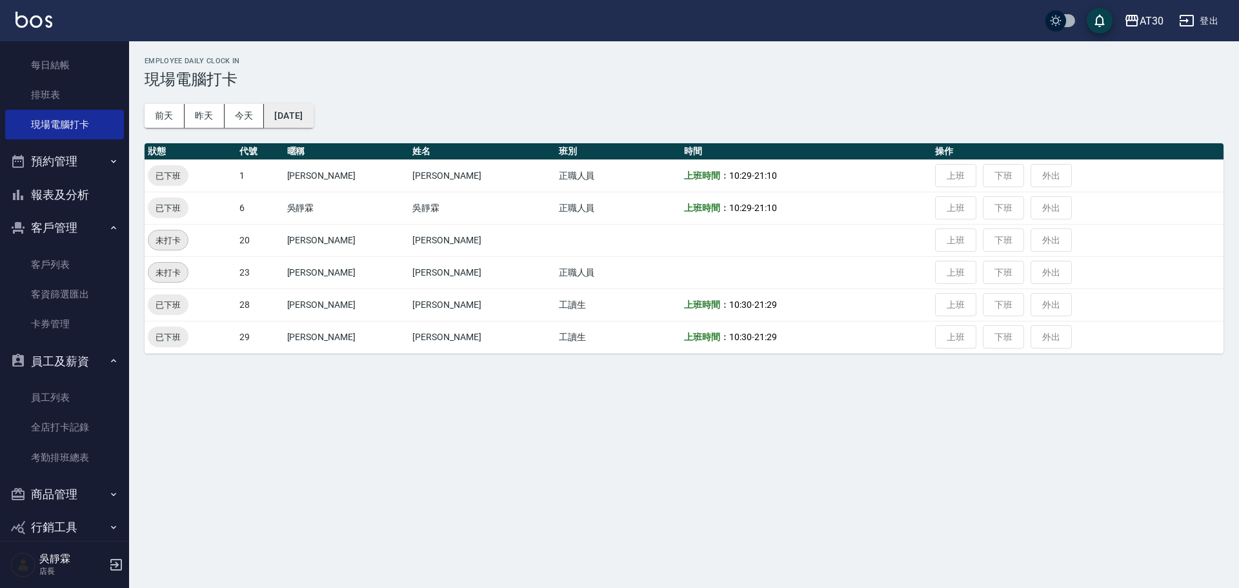
click at [313, 117] on button "[DATE]" at bounding box center [288, 116] width 49 height 24
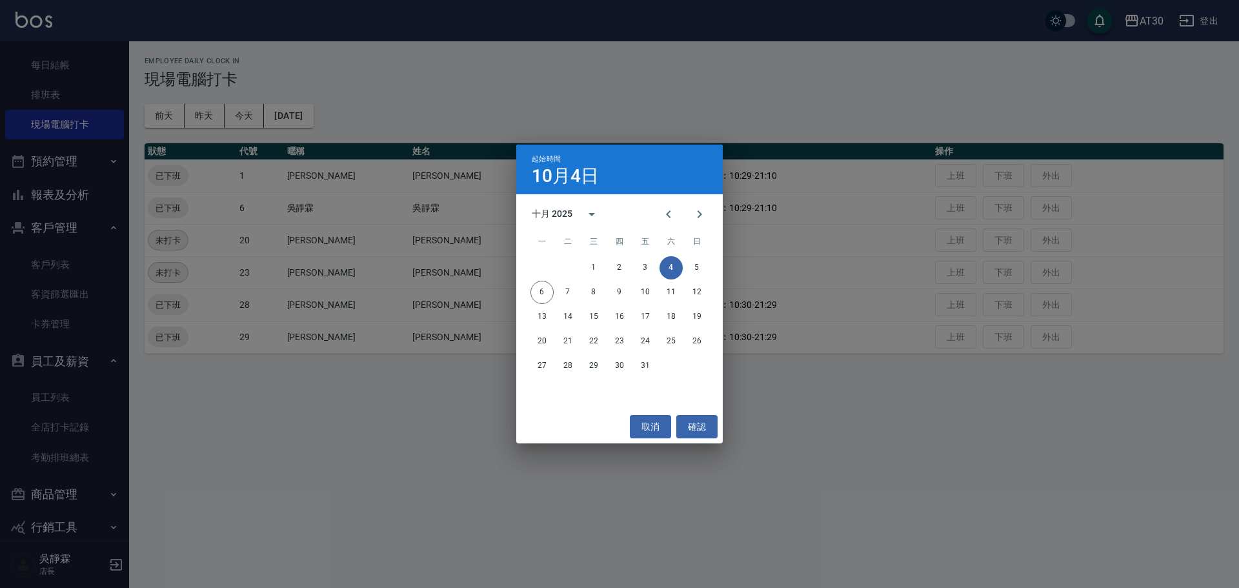
click at [810, 269] on div "起始時間 [DATE] 十月 2025 一 二 三 四 五 六 日 1 2 3 4 5 6 7 8 9 10 11 12 13 14 15 16 17 18 …" at bounding box center [619, 294] width 1239 height 588
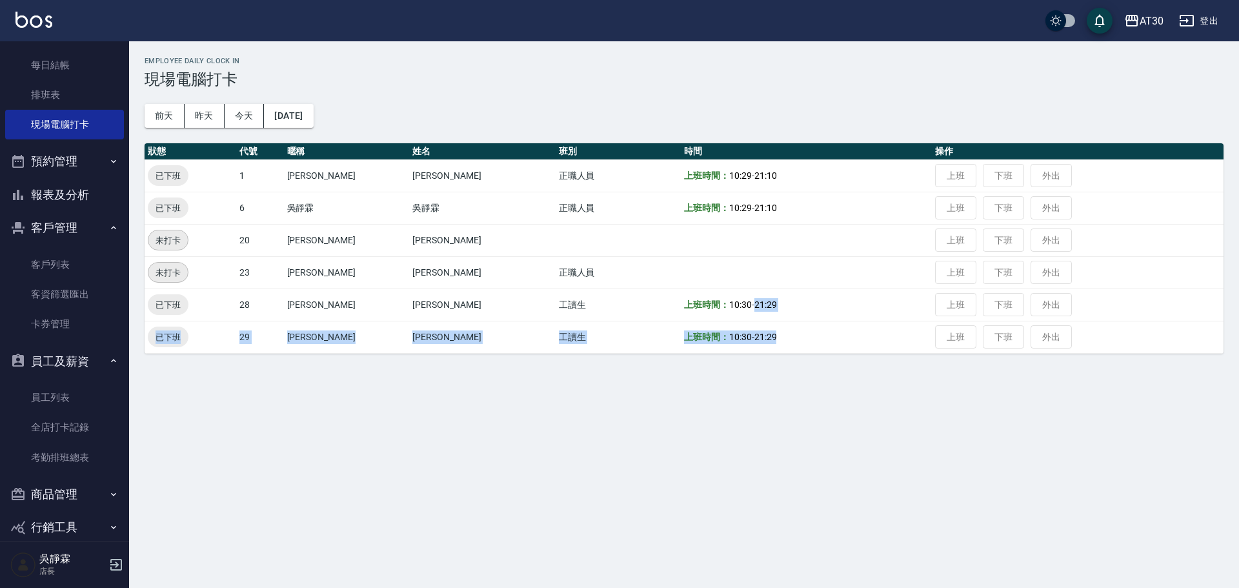
drag, startPoint x: 714, startPoint y: 312, endPoint x: 772, endPoint y: 321, distance: 58.2
click at [783, 321] on tbody "已下班 1 [PERSON_NAME] [PERSON_NAME] 正職人員 上班時間： 10:29 - 21:10 上班 下班 外出 已下班 6 [PERS…" at bounding box center [684, 256] width 1079 height 194
click at [703, 372] on div "Employee Daily Clock In 現場電腦打卡 [DATE] [DATE] [DATE] [DATE] 狀態 代號 暱稱 姓名 班別 時間 操作…" at bounding box center [619, 294] width 1239 height 588
drag, startPoint x: 715, startPoint y: 303, endPoint x: 734, endPoint y: 305, distance: 18.2
click at [754, 305] on span "21:29" at bounding box center [765, 304] width 23 height 10
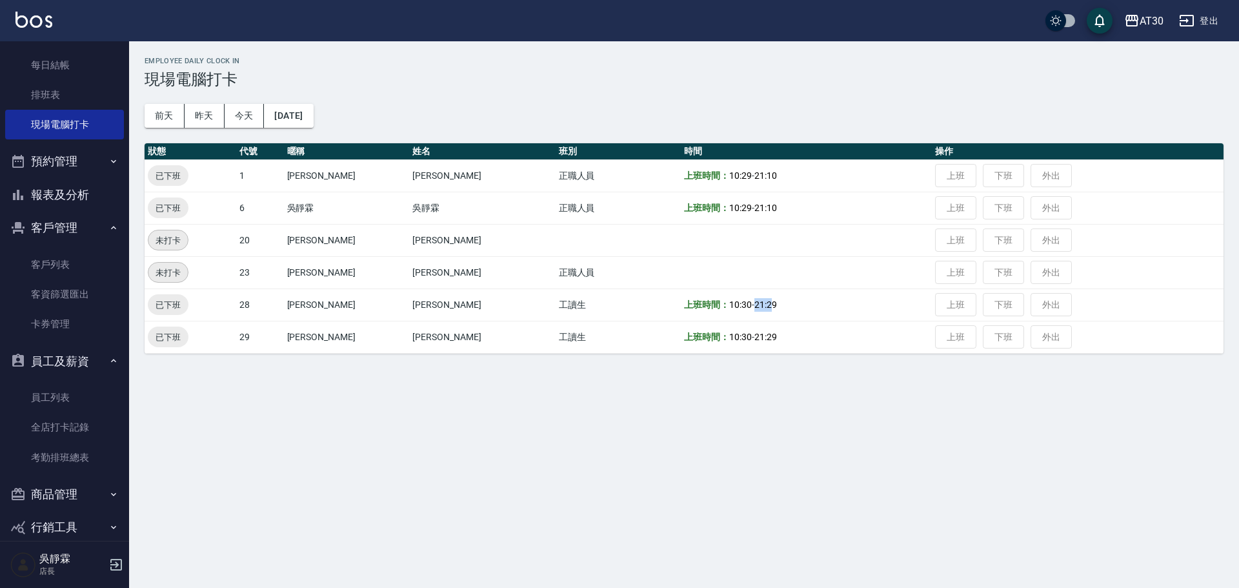
drag, startPoint x: 713, startPoint y: 335, endPoint x: 750, endPoint y: 341, distance: 37.1
click at [750, 341] on td "上班時間： 10:30 - 21:29" at bounding box center [806, 337] width 251 height 32
drag, startPoint x: 713, startPoint y: 304, endPoint x: 741, endPoint y: 306, distance: 28.5
click at [741, 306] on td "上班時間： 10:30 - 21:29" at bounding box center [806, 304] width 251 height 32
click at [745, 306] on td "上班時間： 10:30 - 21:29" at bounding box center [806, 304] width 251 height 32
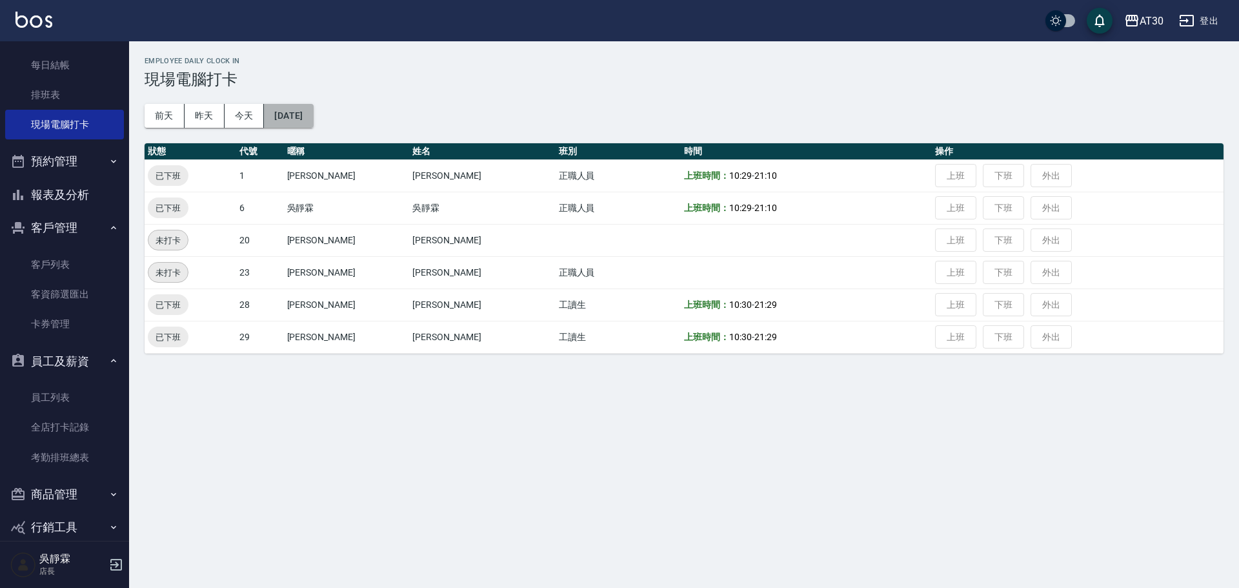
click at [313, 118] on button "[DATE]" at bounding box center [288, 116] width 49 height 24
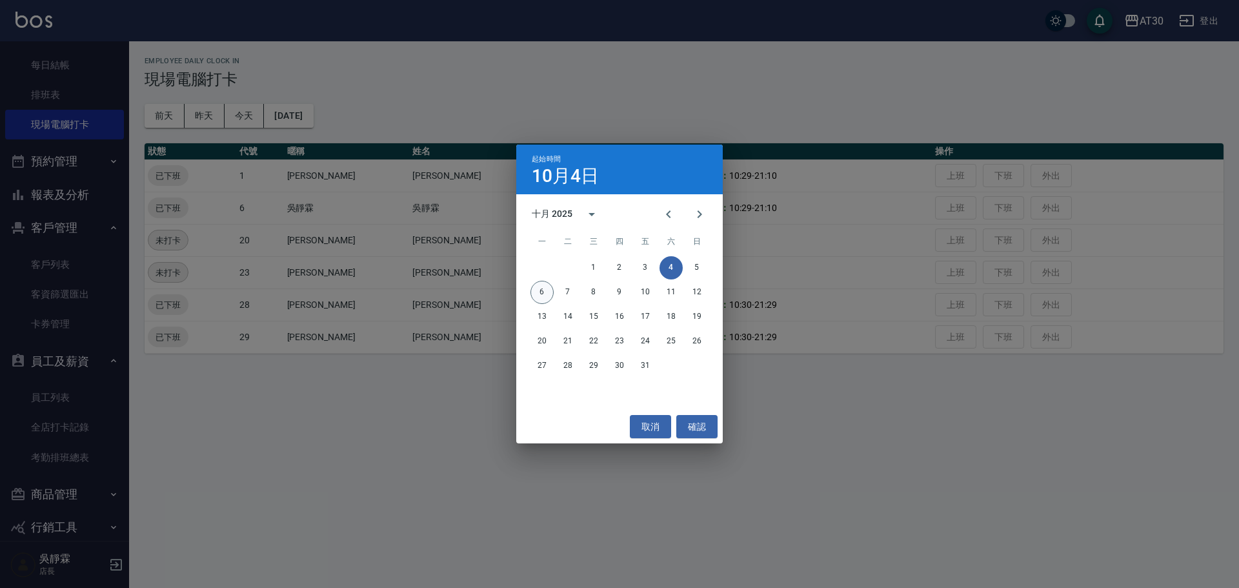
click at [539, 288] on button "6" at bounding box center [541, 292] width 23 height 23
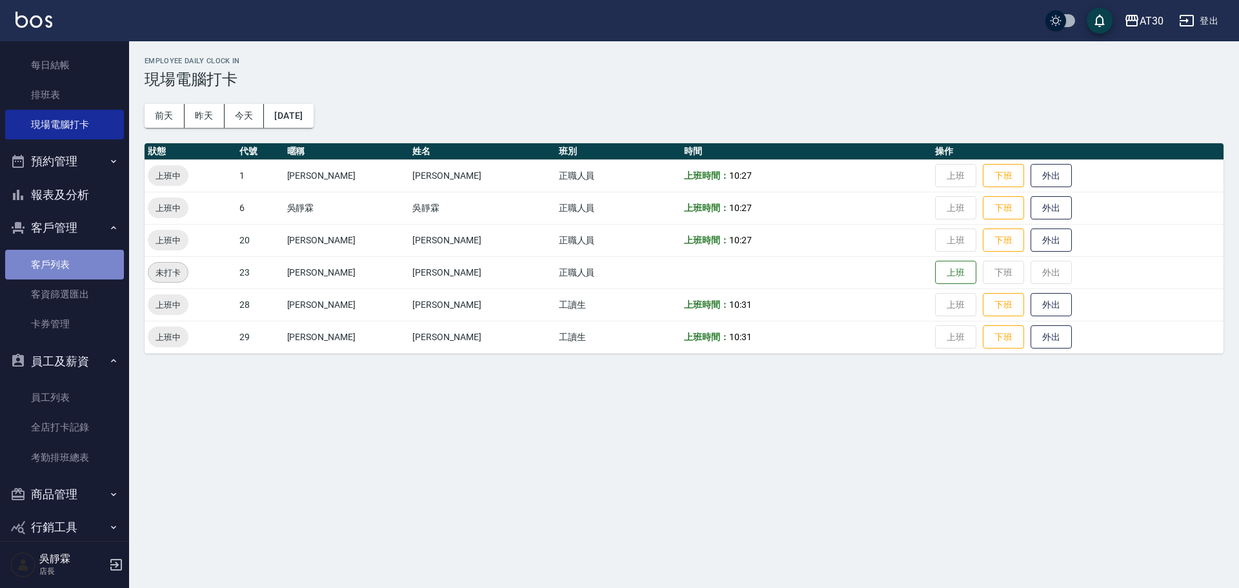
click at [81, 266] on link "客戶列表" at bounding box center [64, 265] width 119 height 30
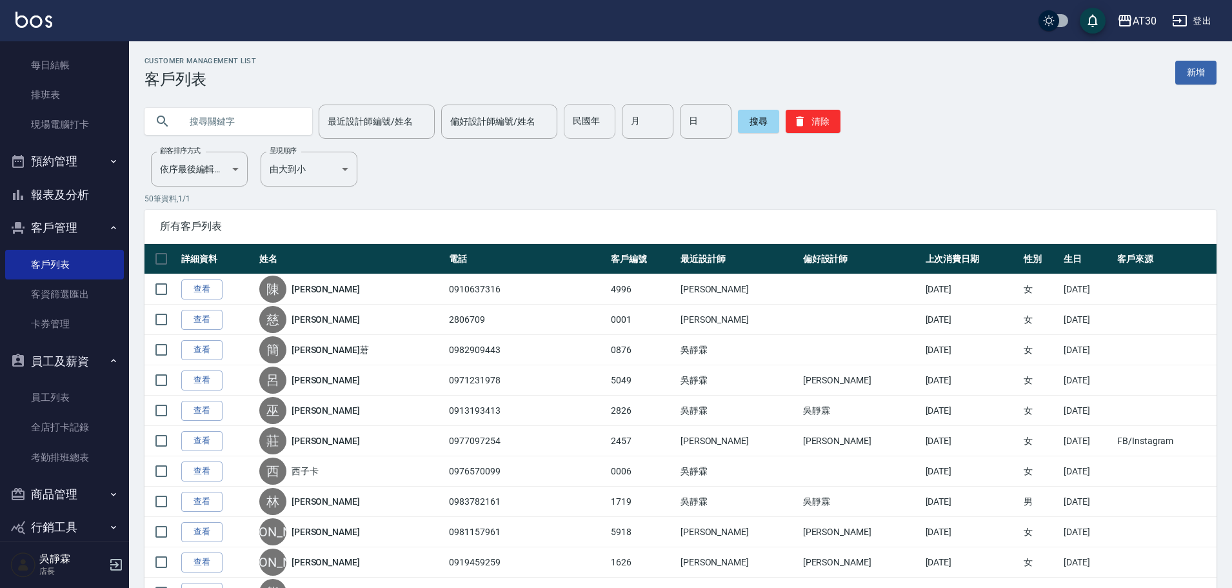
click at [579, 123] on input "民國年" at bounding box center [590, 121] width 52 height 35
type input "96"
type input "4"
type input "3"
